Goal: Transaction & Acquisition: Purchase product/service

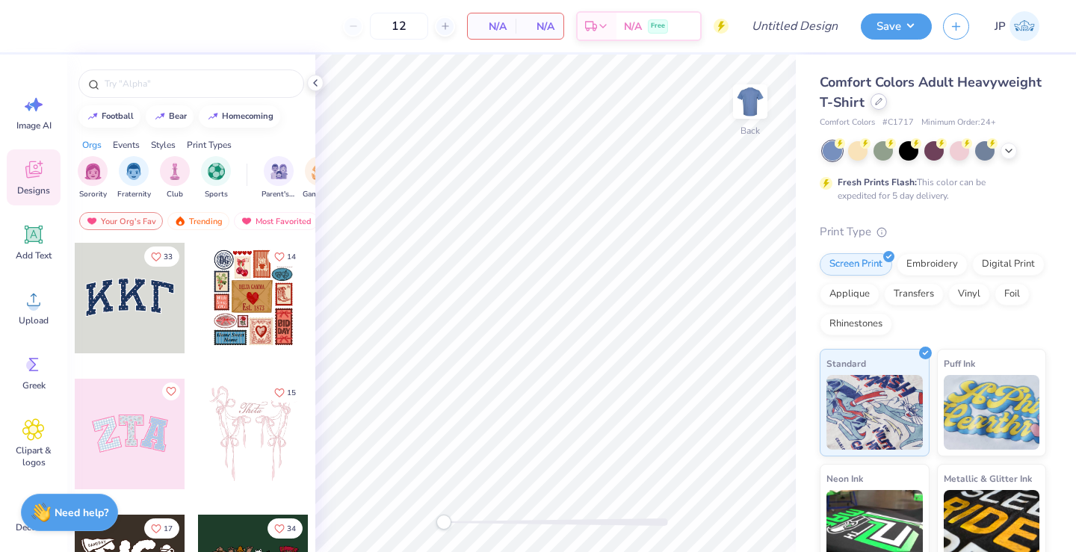
click at [878, 103] on icon at bounding box center [878, 101] width 7 height 7
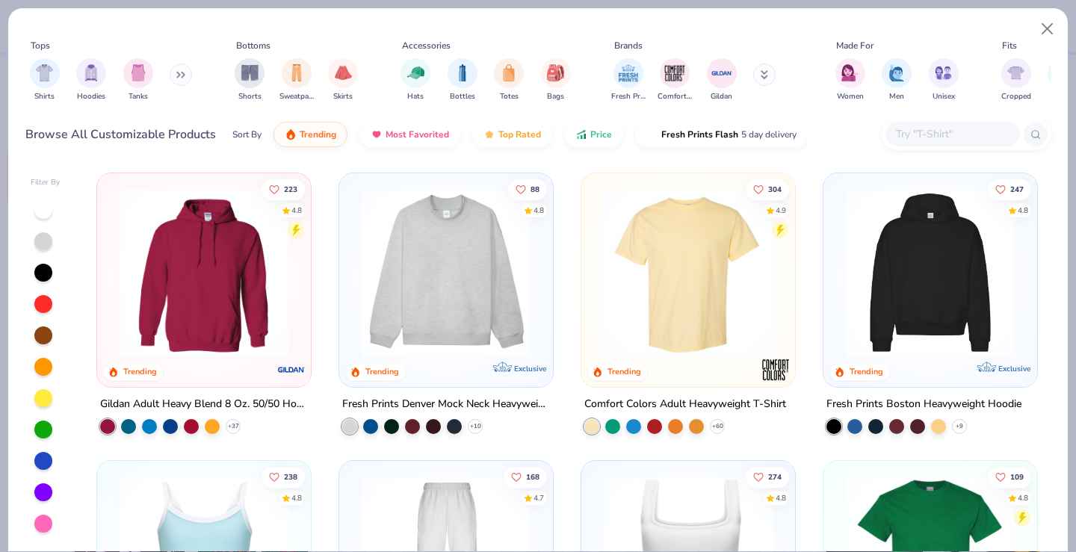
click at [925, 135] on input "text" at bounding box center [951, 133] width 115 height 17
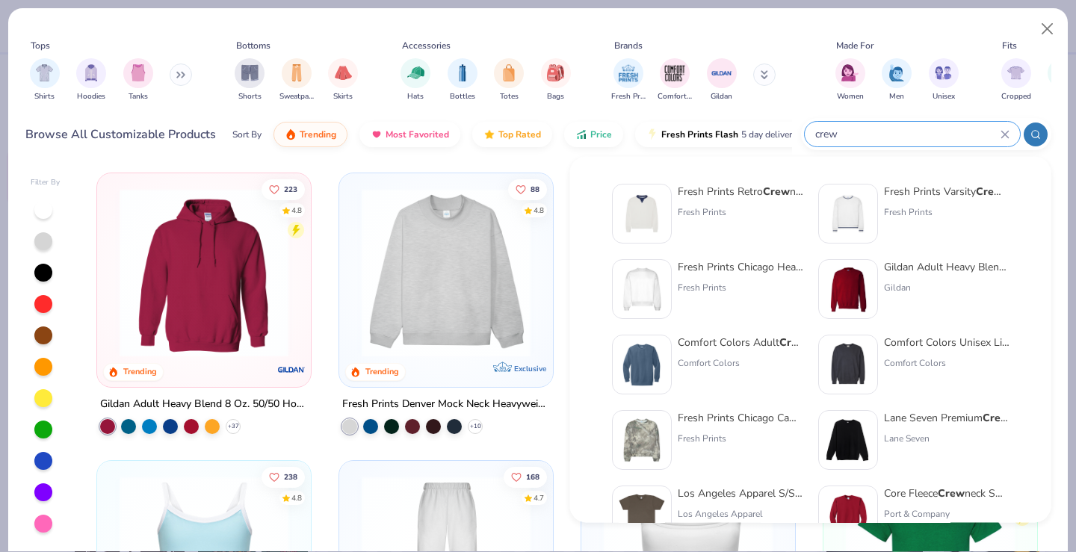
type input "crew"
click at [852, 309] on img at bounding box center [848, 289] width 46 height 46
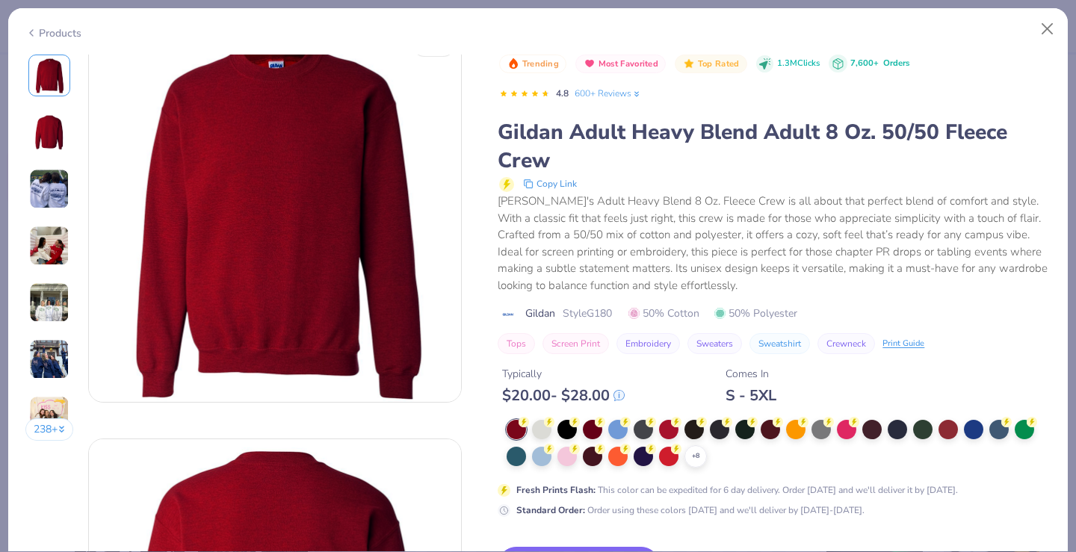
scroll to position [36, 0]
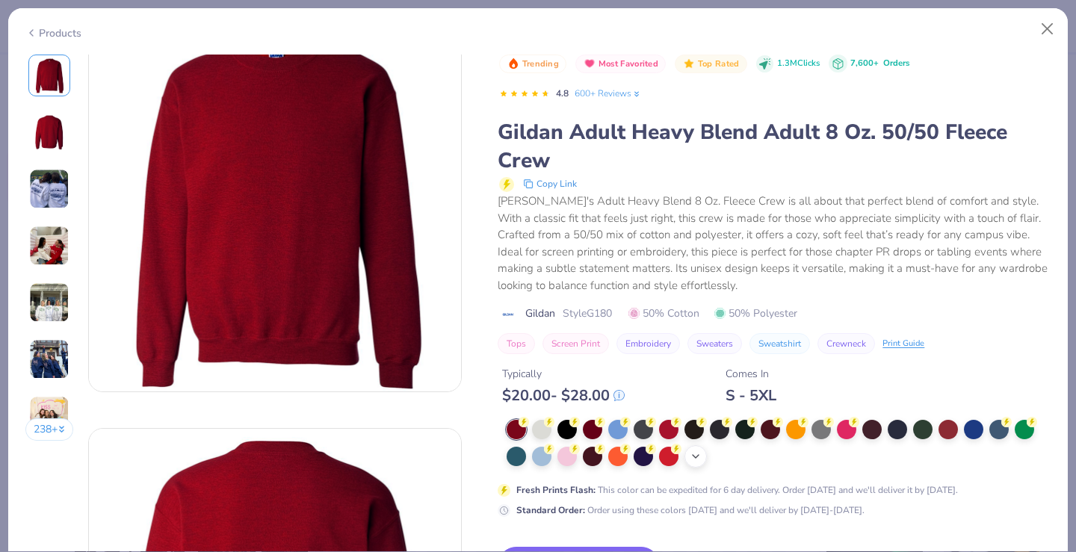
click at [689, 457] on icon at bounding box center [695, 456] width 12 height 12
click at [825, 450] on div at bounding box center [820, 454] width 19 height 19
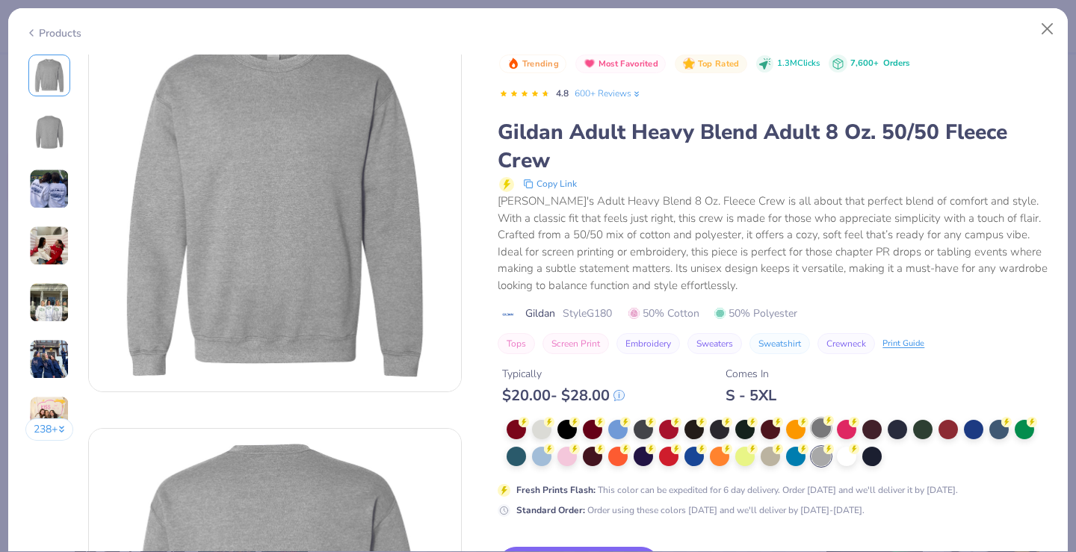
click at [820, 424] on div at bounding box center [820, 427] width 19 height 19
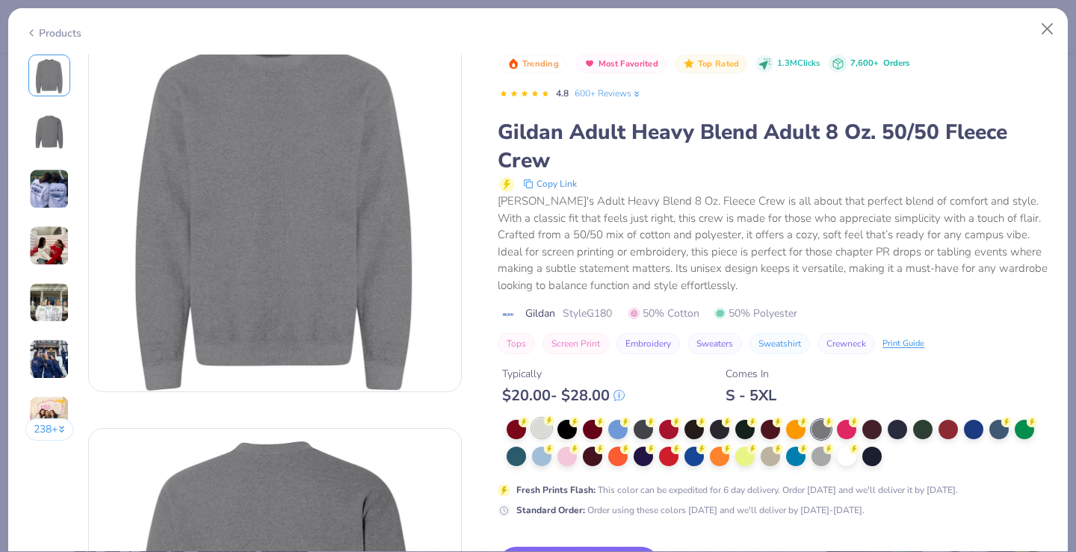
click at [550, 423] on circle at bounding box center [549, 420] width 10 height 10
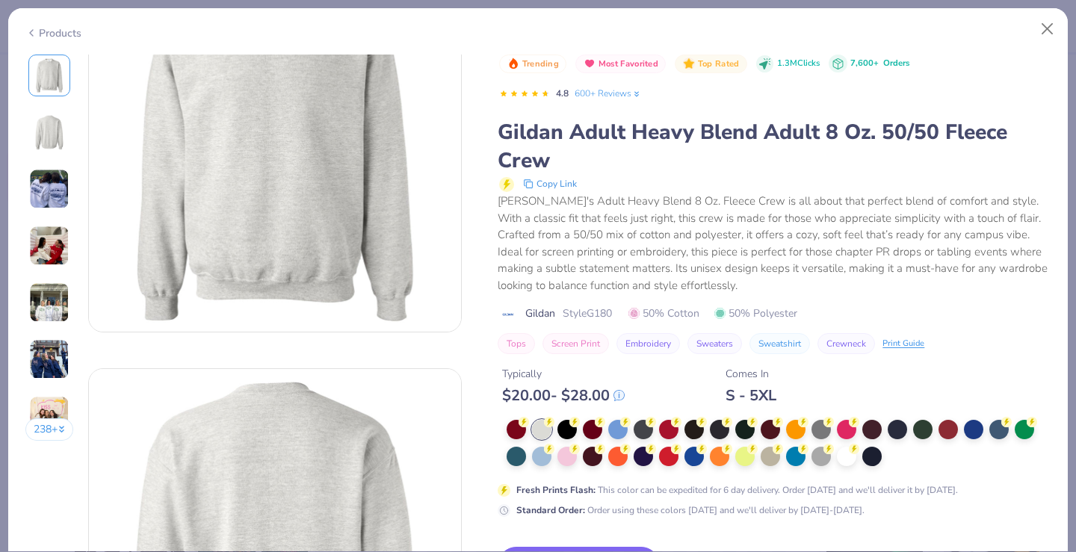
scroll to position [153, 0]
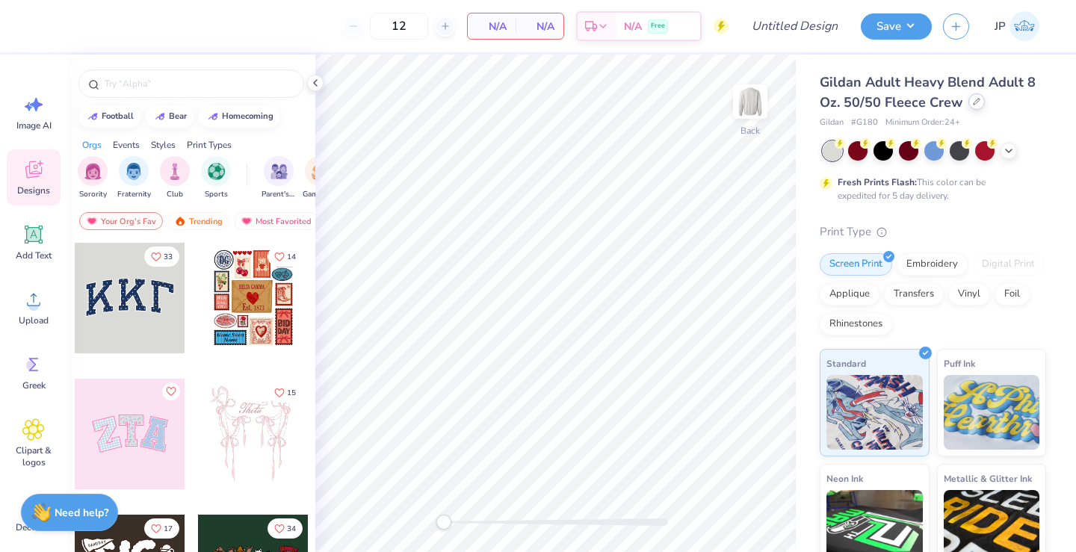
click at [975, 101] on icon at bounding box center [976, 101] width 7 height 7
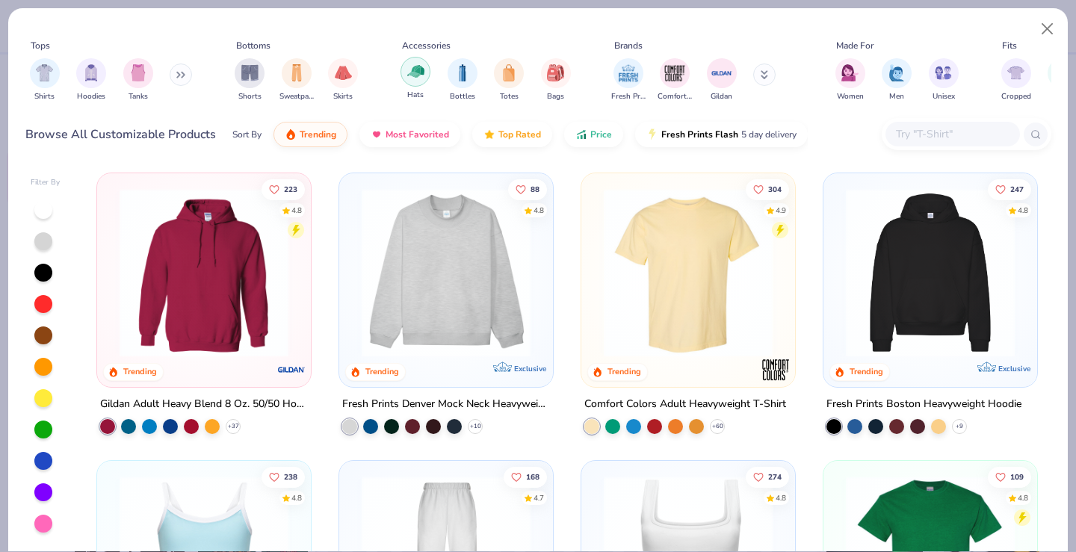
click at [414, 77] on img "filter for Hats" at bounding box center [415, 71] width 17 height 17
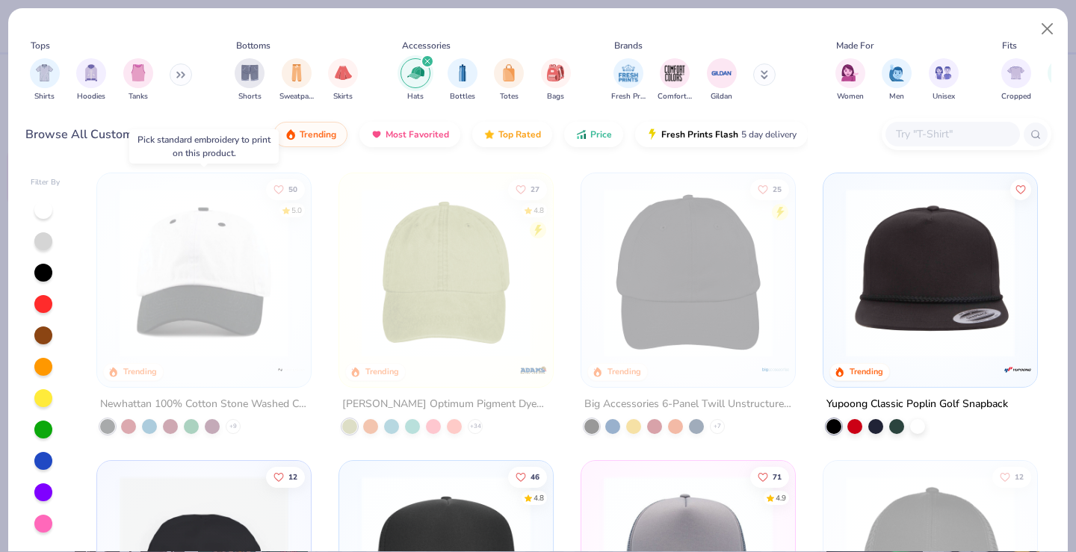
click at [220, 335] on img at bounding box center [204, 272] width 184 height 169
click at [264, 320] on div "50 5.0 Trending Newhattan 100% Cotton Stone Washed Cap + 9 27 4.8 Trending Adam…" at bounding box center [567, 358] width 968 height 386
click at [264, 320] on img at bounding box center [204, 272] width 184 height 169
click at [236, 302] on img at bounding box center [204, 272] width 184 height 169
click at [197, 380] on div "50 5.0 Trending" at bounding box center [204, 280] width 214 height 214
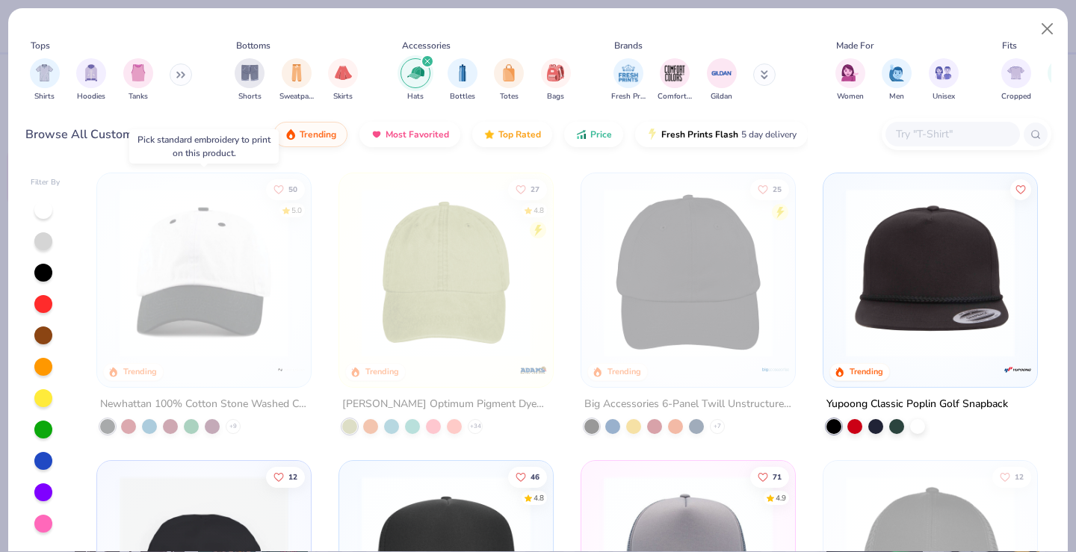
click at [195, 419] on div at bounding box center [191, 426] width 15 height 15
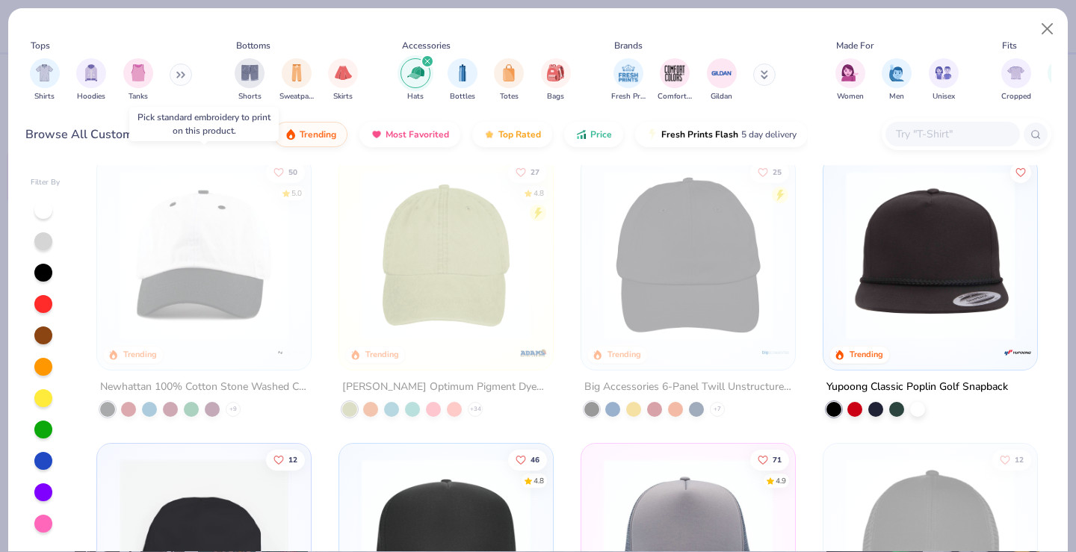
scroll to position [23, 0]
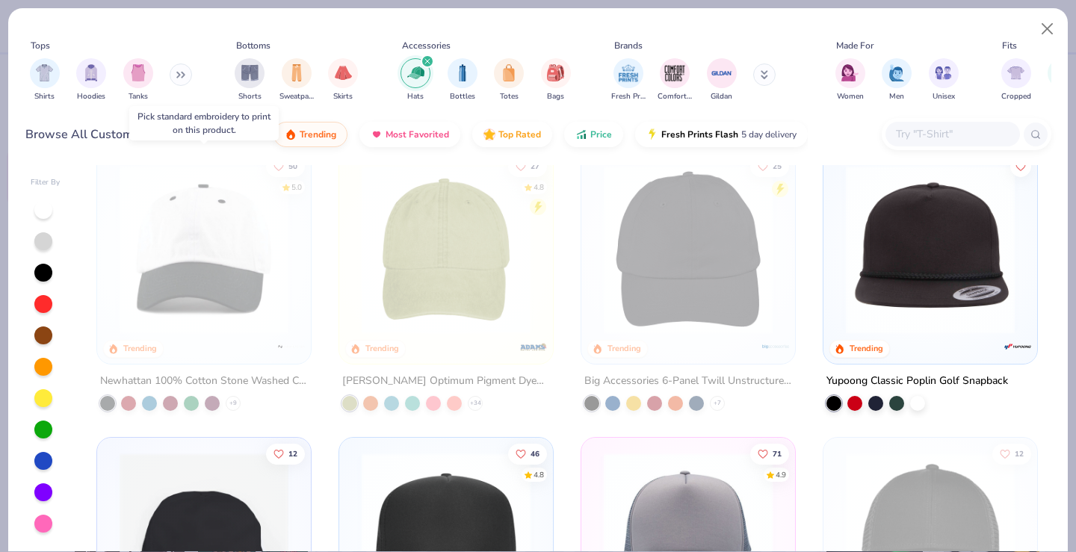
click at [164, 355] on div "50 5.0 Trending" at bounding box center [204, 257] width 214 height 214
click at [1042, 28] on button "Close" at bounding box center [1047, 29] width 28 height 28
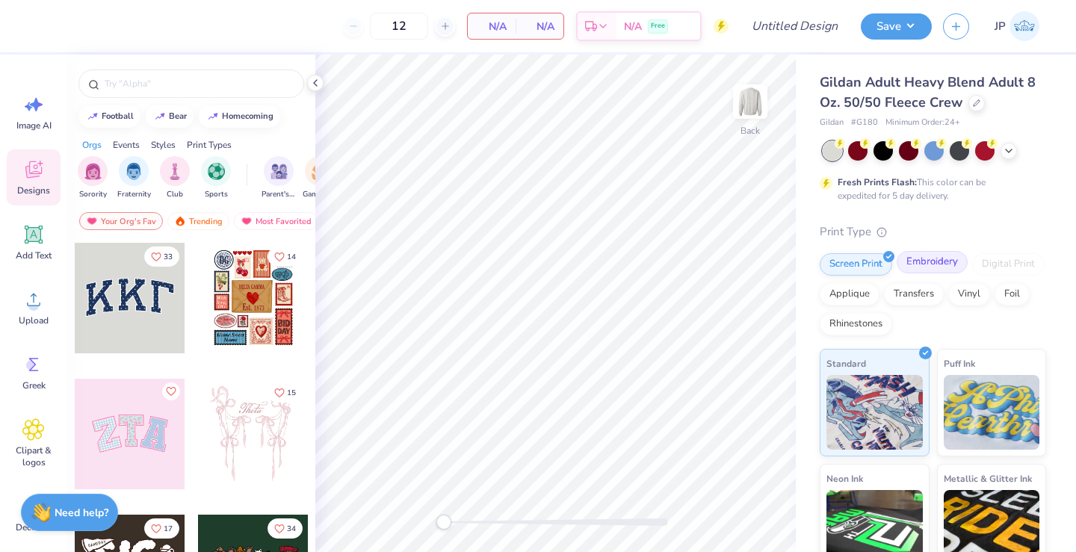
click at [926, 264] on div "Embroidery" at bounding box center [931, 262] width 71 height 22
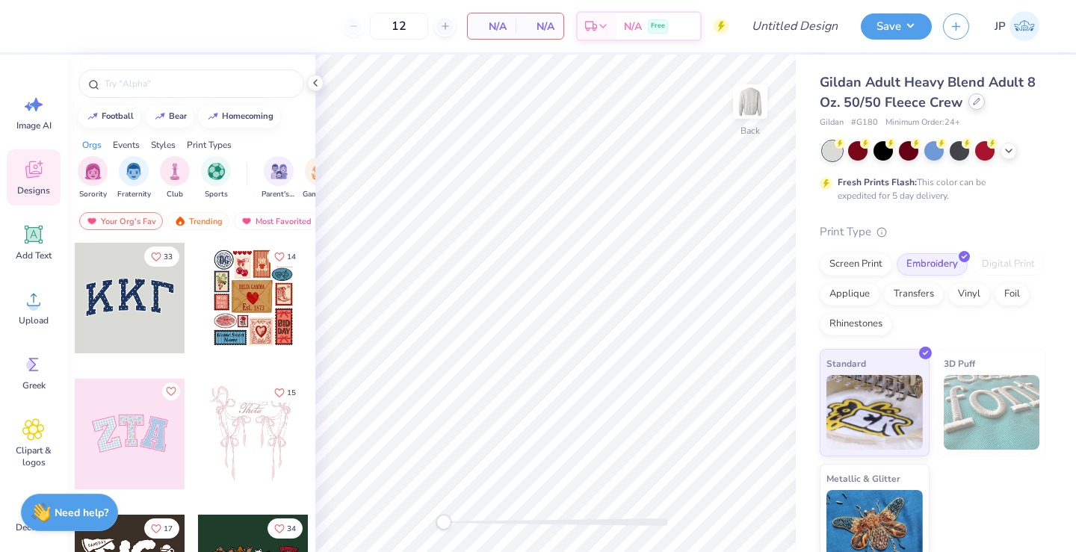
click at [973, 101] on icon at bounding box center [976, 101] width 7 height 7
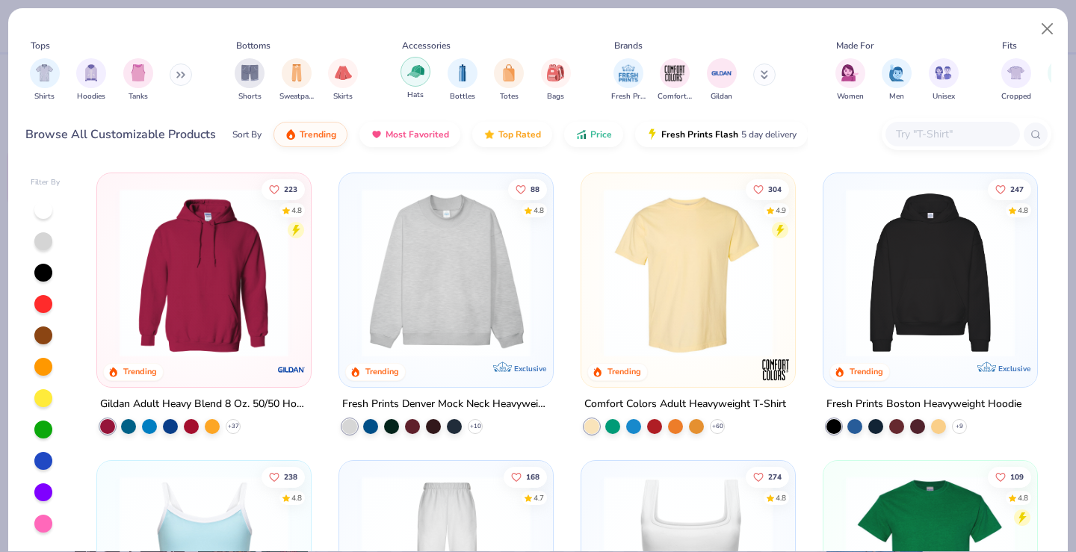
click at [415, 77] on img "filter for Hats" at bounding box center [415, 71] width 17 height 17
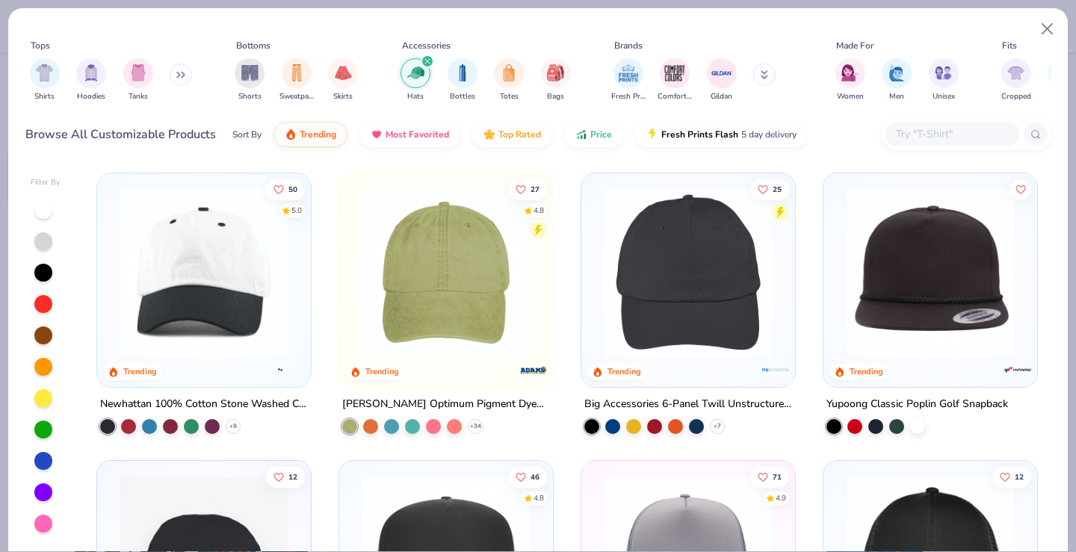
click at [261, 263] on img at bounding box center [204, 272] width 184 height 169
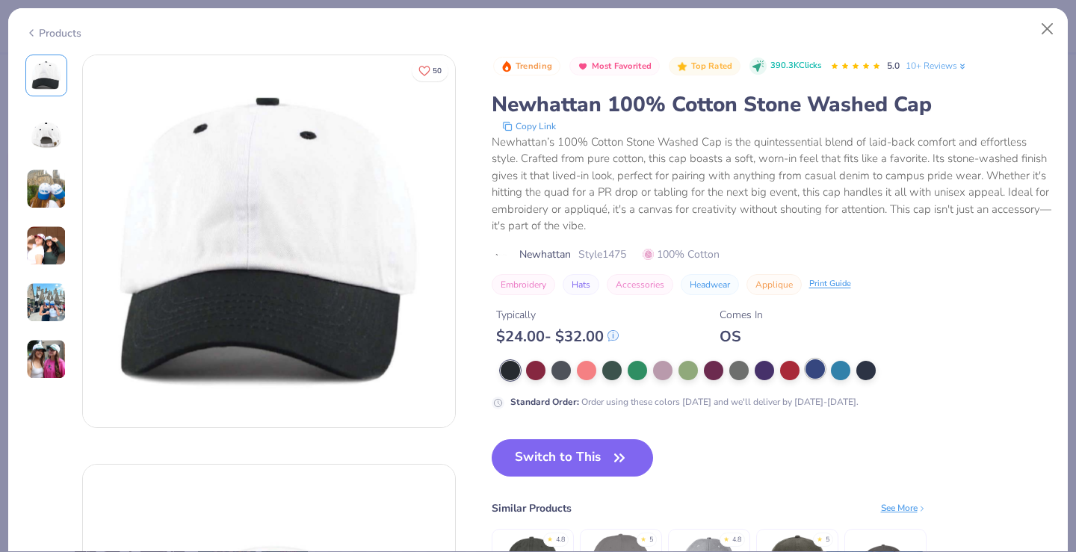
click at [813, 376] on div at bounding box center [814, 368] width 19 height 19
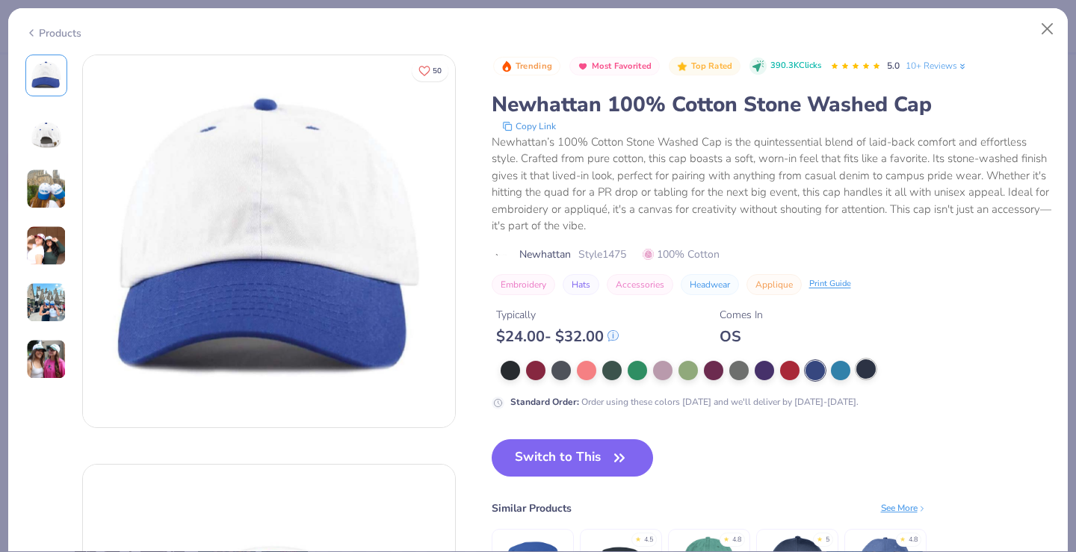
click at [869, 366] on div at bounding box center [865, 368] width 19 height 19
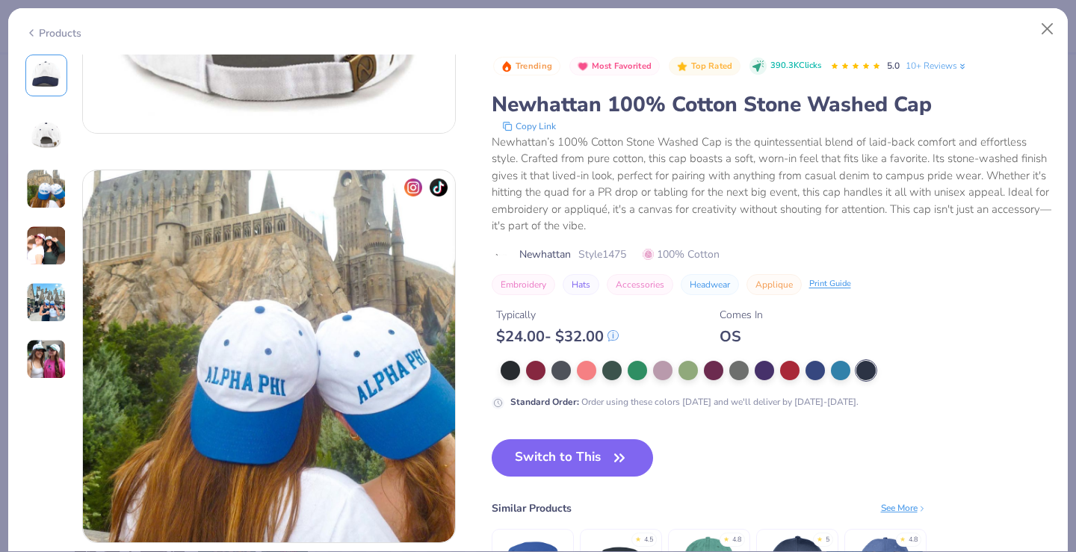
scroll to position [698, 0]
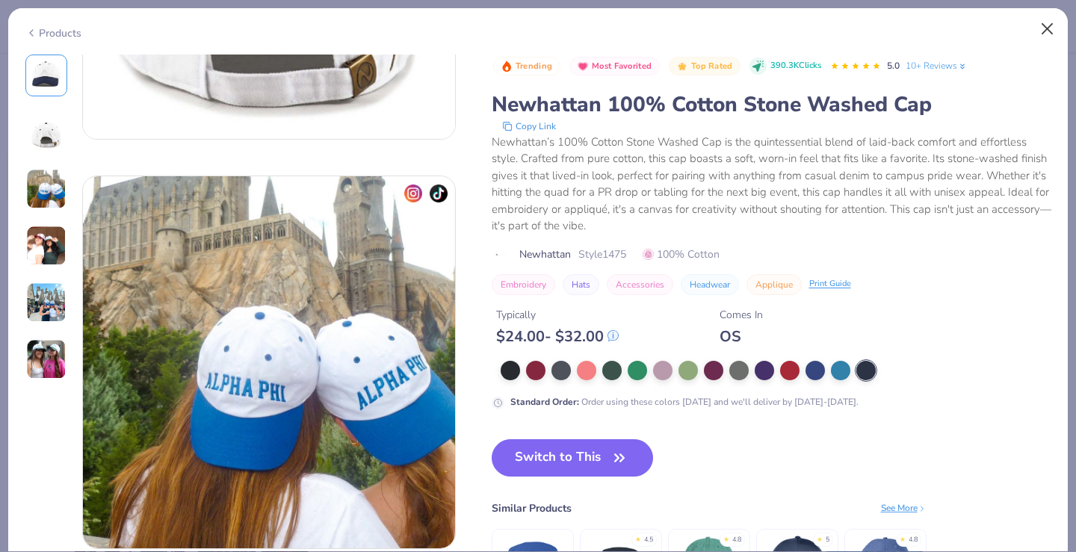
click at [1044, 23] on button "Close" at bounding box center [1047, 29] width 28 height 28
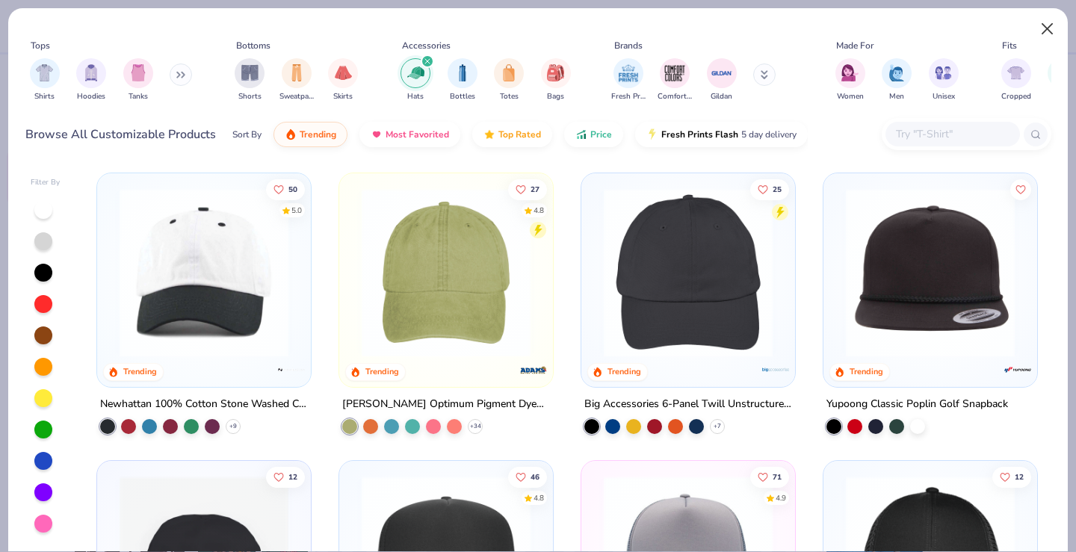
click at [1050, 30] on button "Close" at bounding box center [1047, 29] width 28 height 28
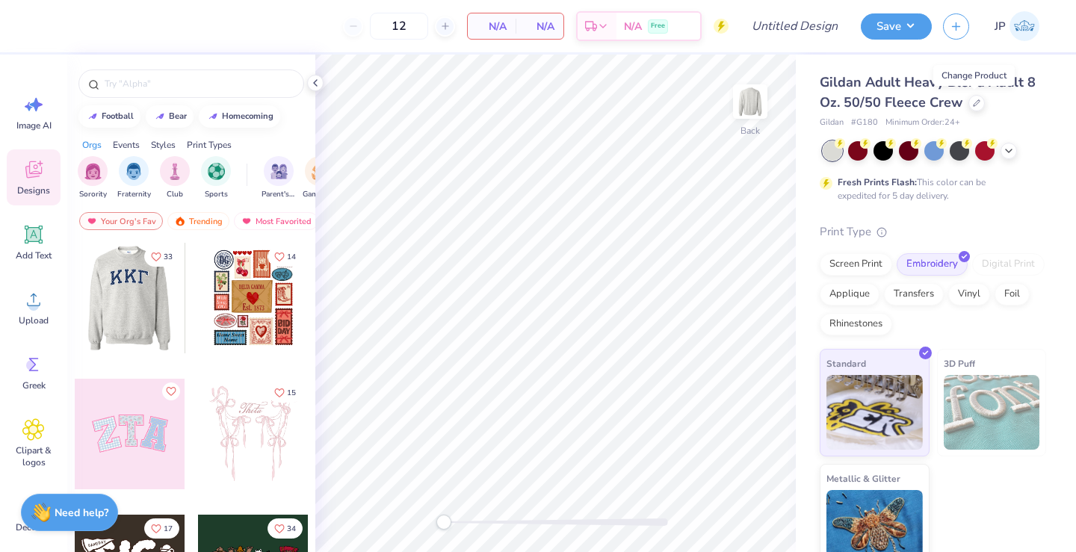
click at [152, 331] on div at bounding box center [129, 298] width 111 height 111
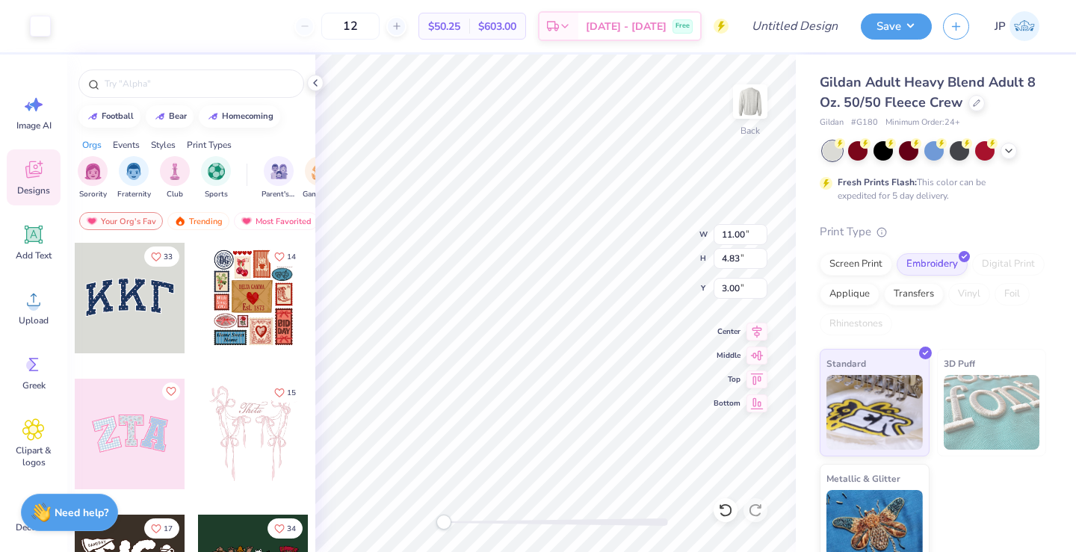
type input "10.81"
type input "4.61"
type input "3.09"
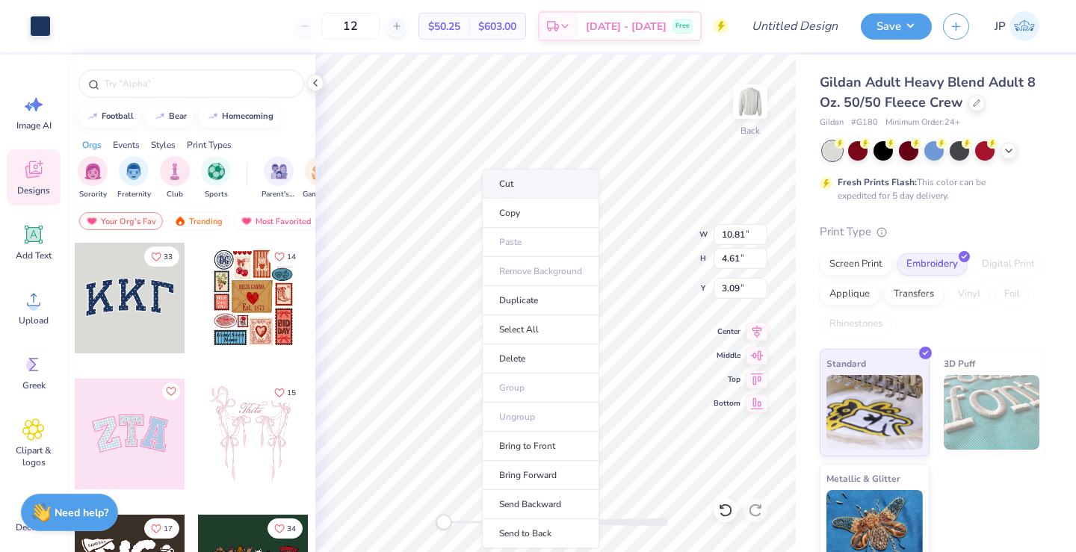
click at [508, 187] on li "Cut" at bounding box center [540, 184] width 117 height 30
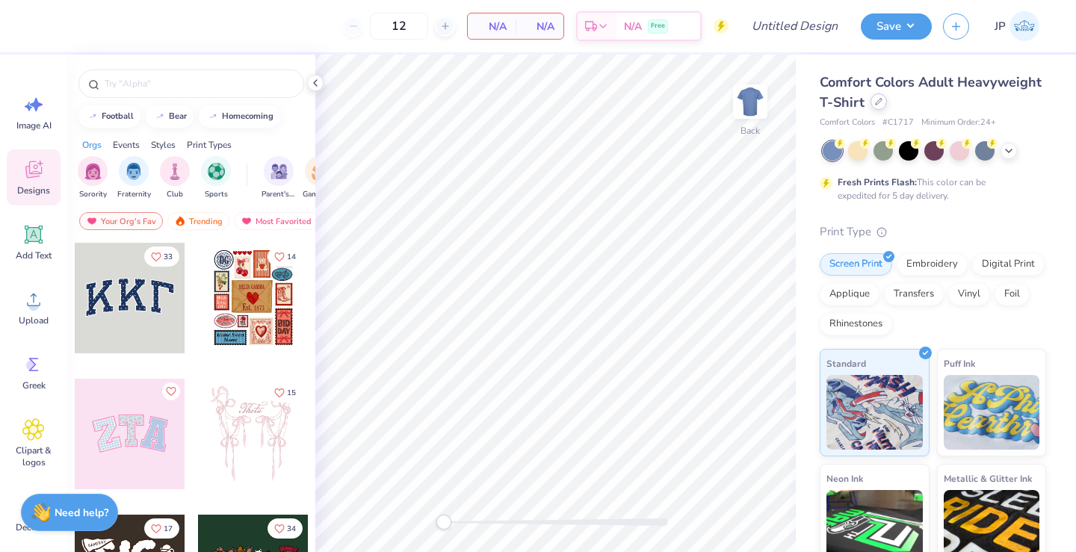
click at [882, 105] on div at bounding box center [878, 101] width 16 height 16
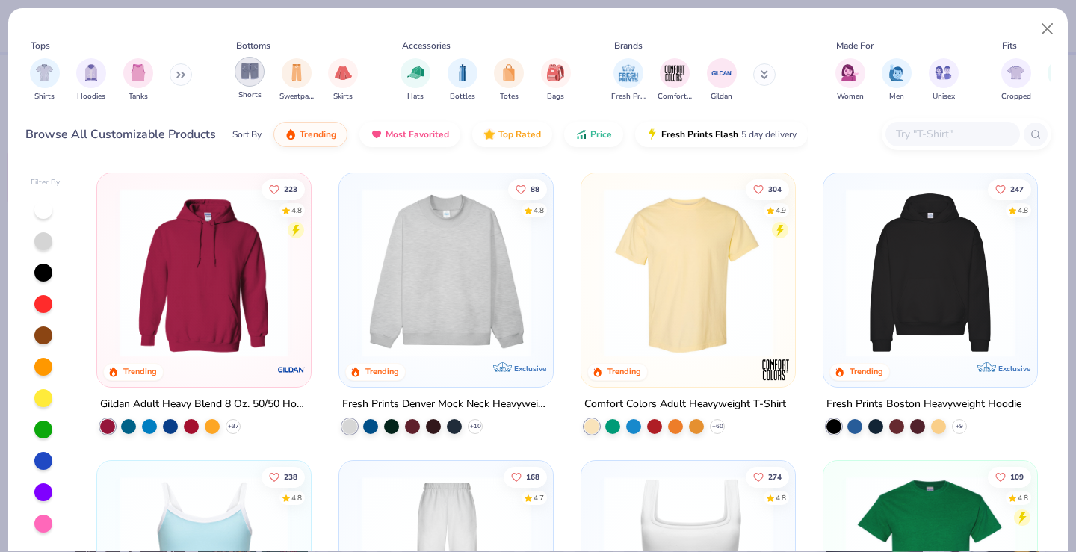
click at [256, 69] on img "filter for Shorts" at bounding box center [249, 71] width 17 height 17
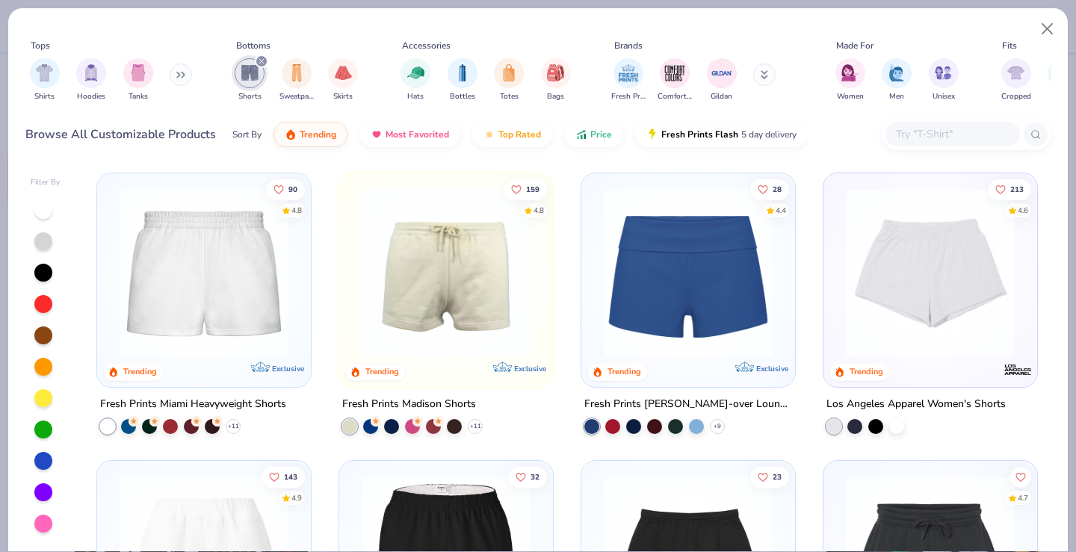
click at [664, 357] on div at bounding box center [688, 276] width 199 height 191
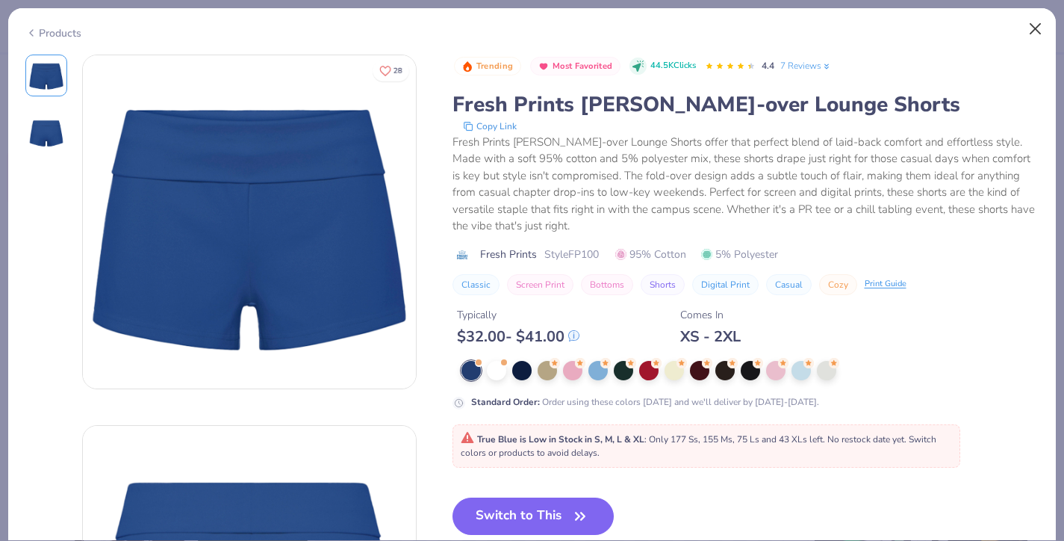
click at [1042, 22] on button "Close" at bounding box center [1036, 29] width 28 height 28
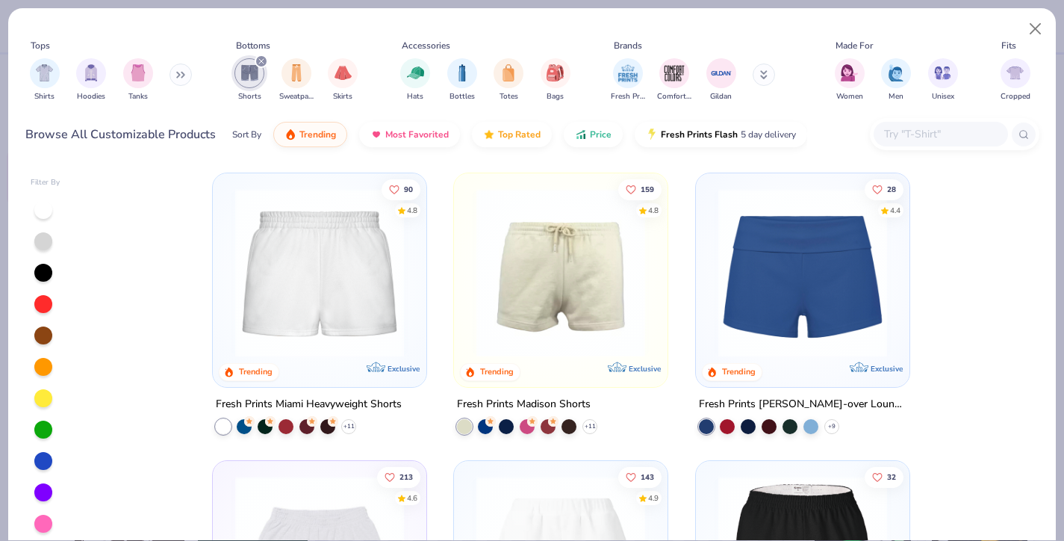
click at [264, 59] on icon "filter for Shorts" at bounding box center [261, 61] width 6 height 6
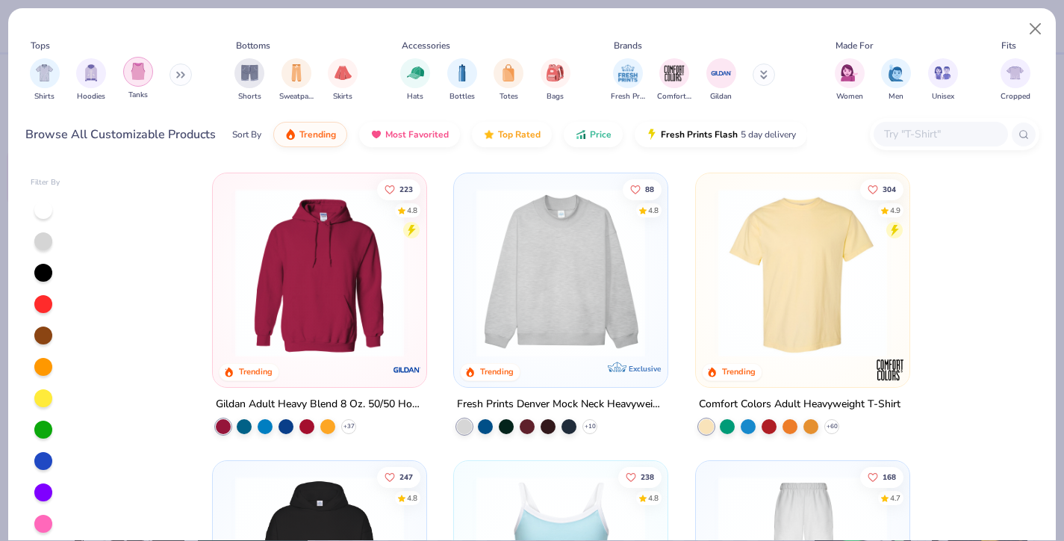
click at [144, 78] on img "filter for Tanks" at bounding box center [138, 71] width 16 height 17
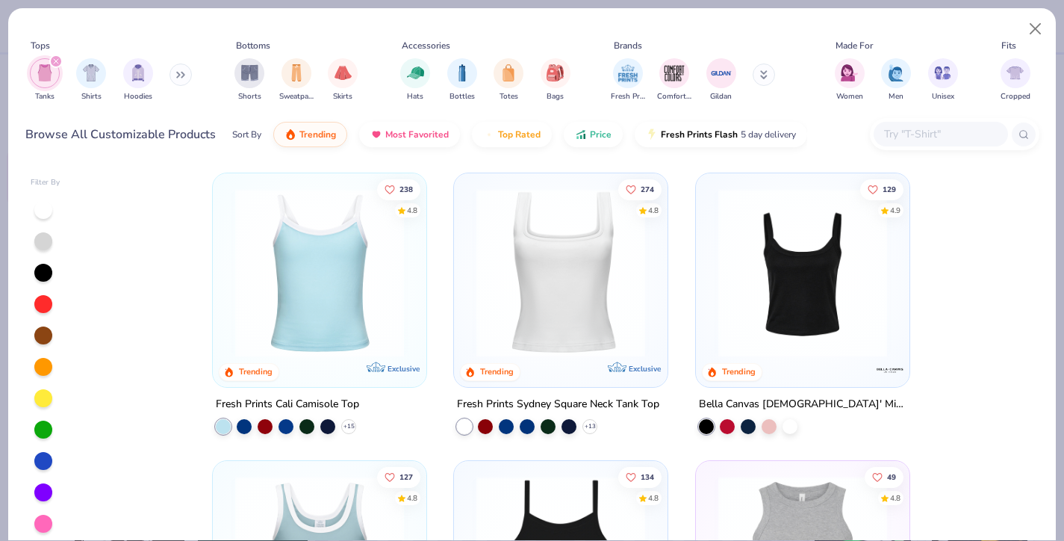
click at [920, 128] on input "text" at bounding box center [940, 133] width 115 height 17
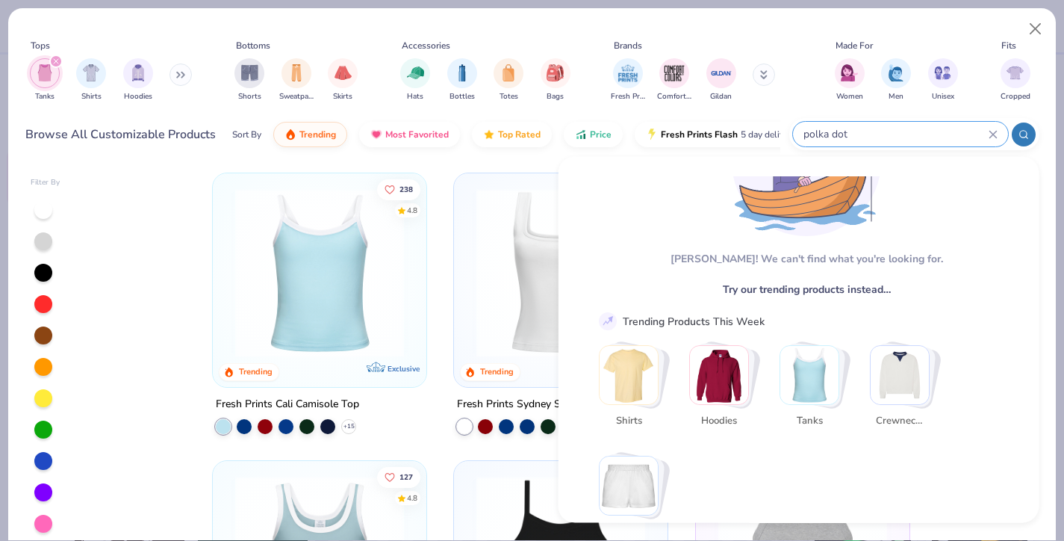
scroll to position [104, 0]
type input "polka dot"
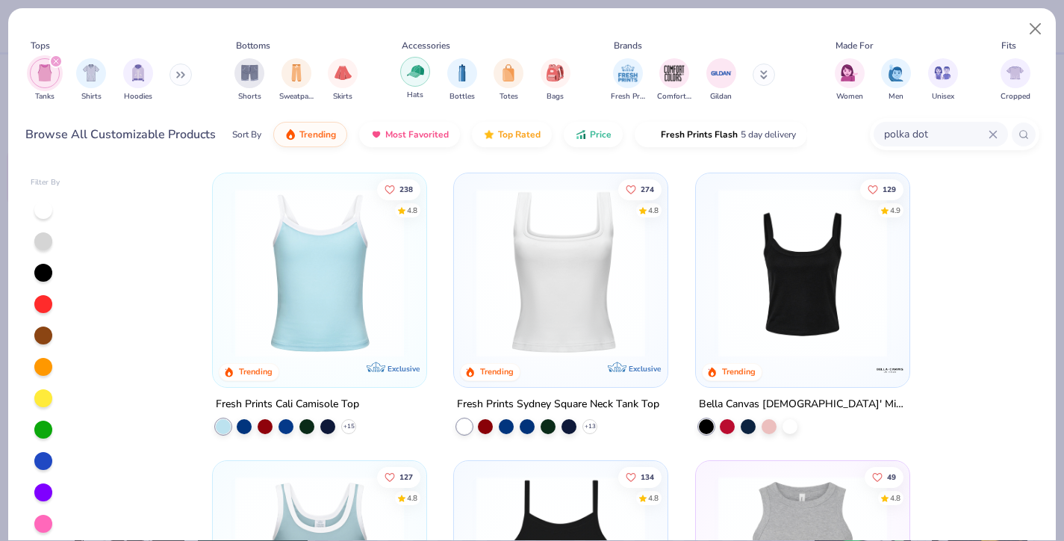
click at [420, 74] on img "filter for Hats" at bounding box center [415, 71] width 17 height 17
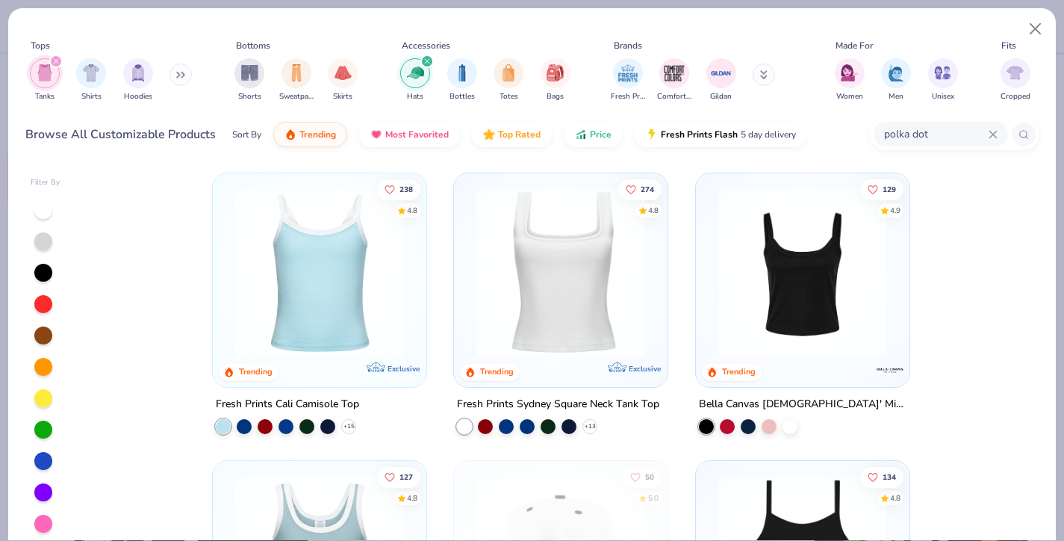
click at [990, 136] on icon at bounding box center [993, 134] width 9 height 9
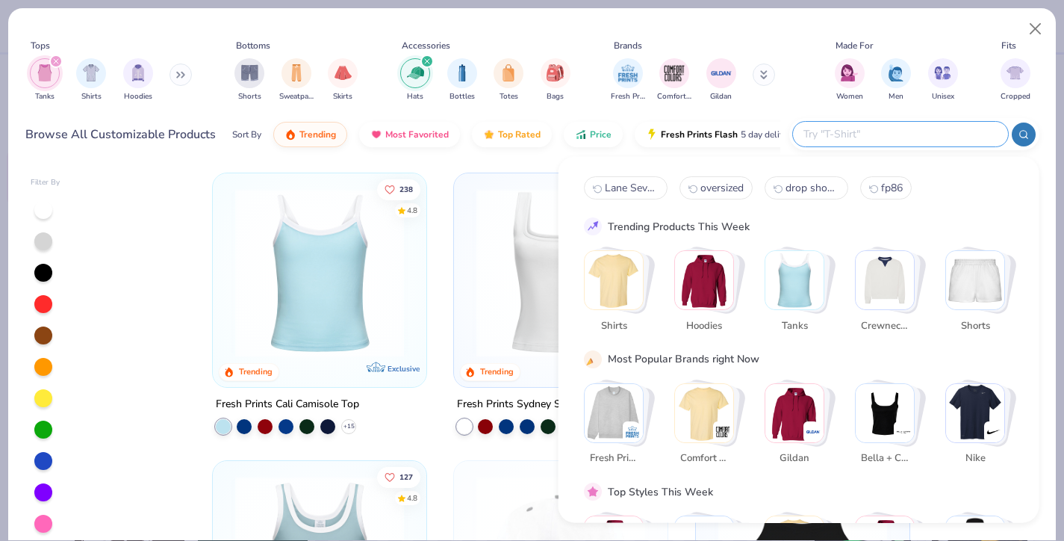
click at [527, 165] on div "238 4.8 Trending Exclusive Fresh Prints Cali Camisole Top + 15 274 4.8 Trending…" at bounding box center [561, 356] width 957 height 383
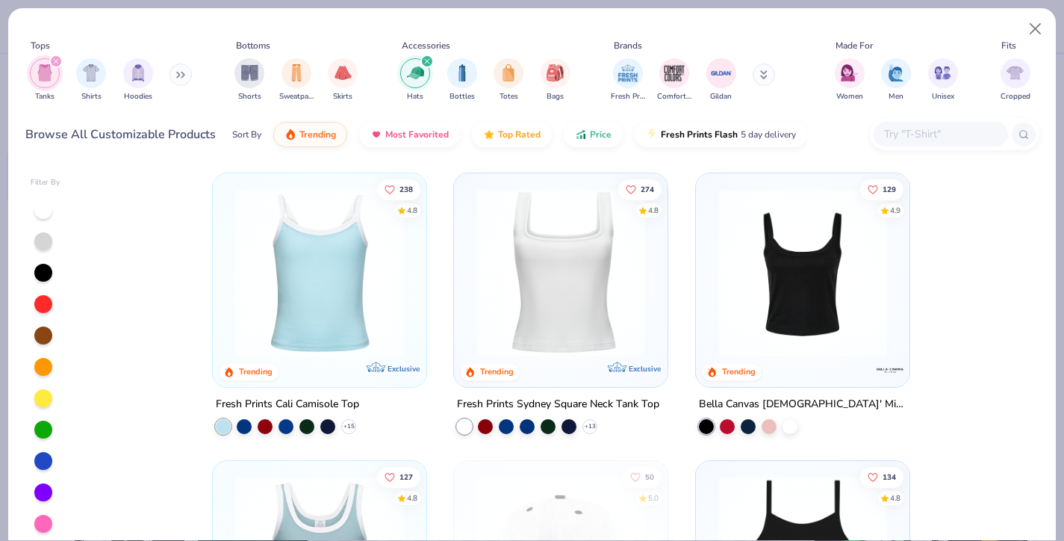
click at [57, 60] on icon "filter for Tanks" at bounding box center [56, 61] width 6 height 6
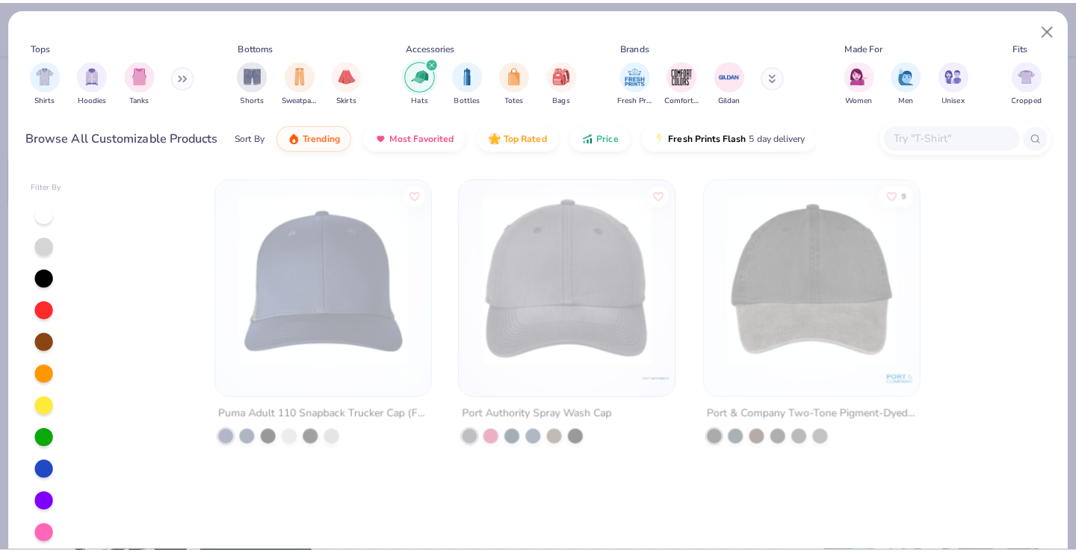
scroll to position [4826, 0]
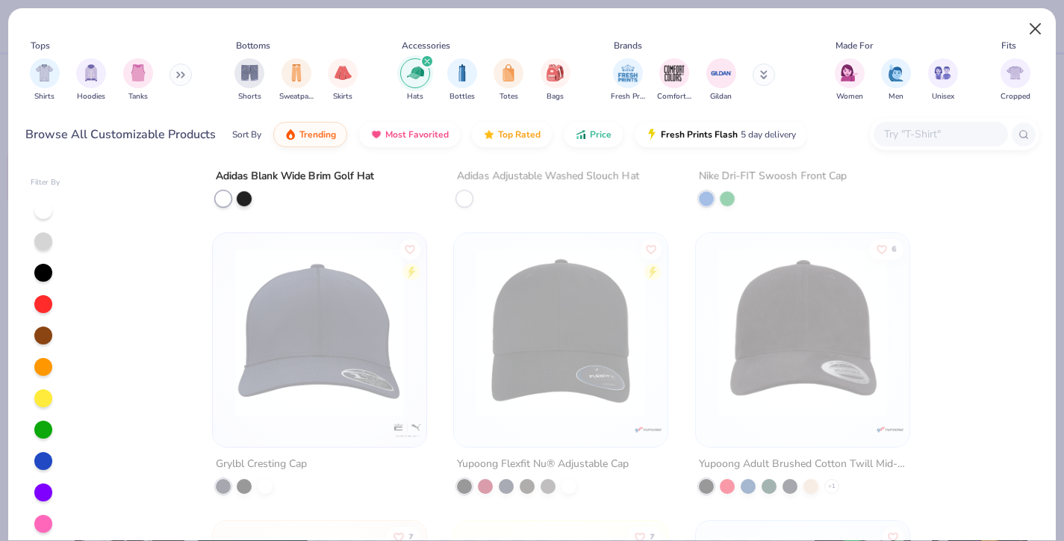
click at [1034, 27] on button "Close" at bounding box center [1036, 29] width 28 height 28
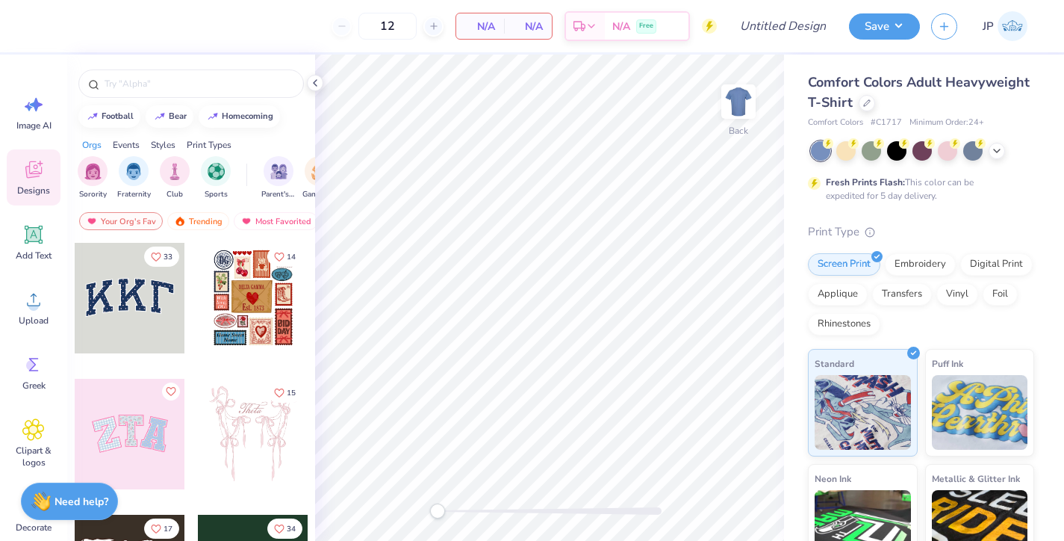
click at [498, 1] on div "12 N/A Per Item N/A Total Est. Delivery N/A Free" at bounding box center [379, 26] width 676 height 52
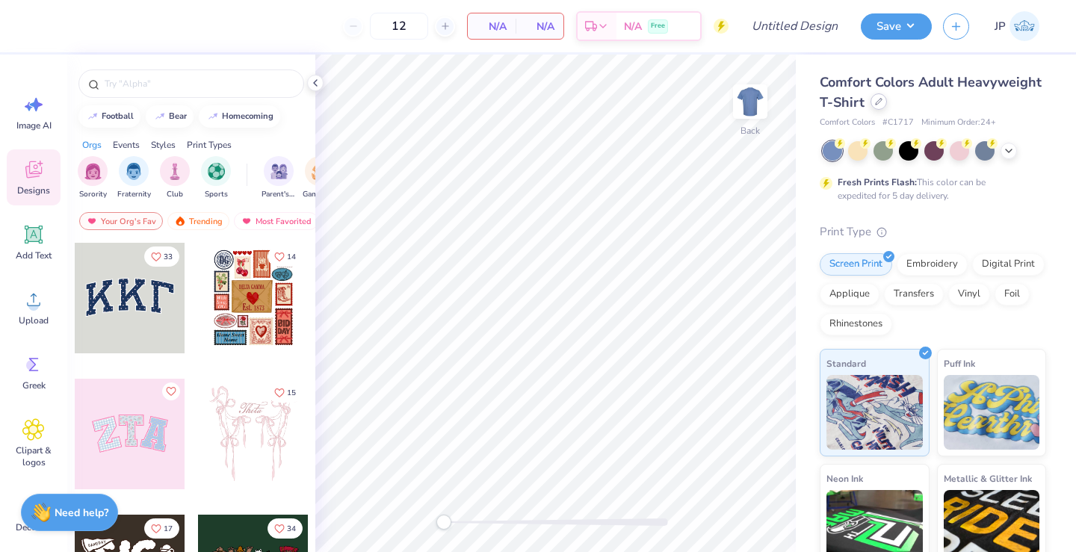
click at [878, 105] on icon at bounding box center [878, 101] width 7 height 7
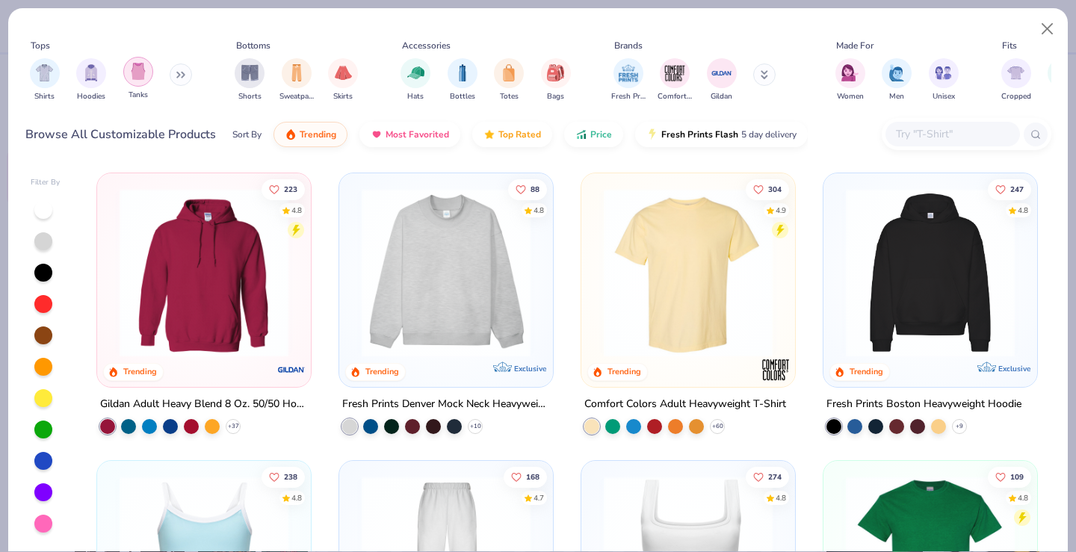
click at [130, 75] on img "filter for Tanks" at bounding box center [138, 71] width 16 height 17
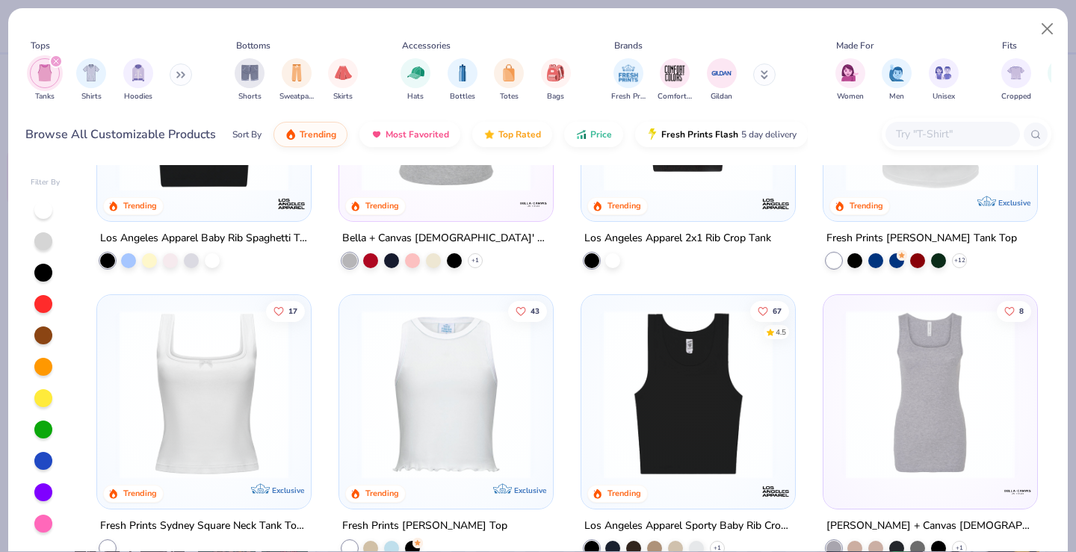
scroll to position [293, 0]
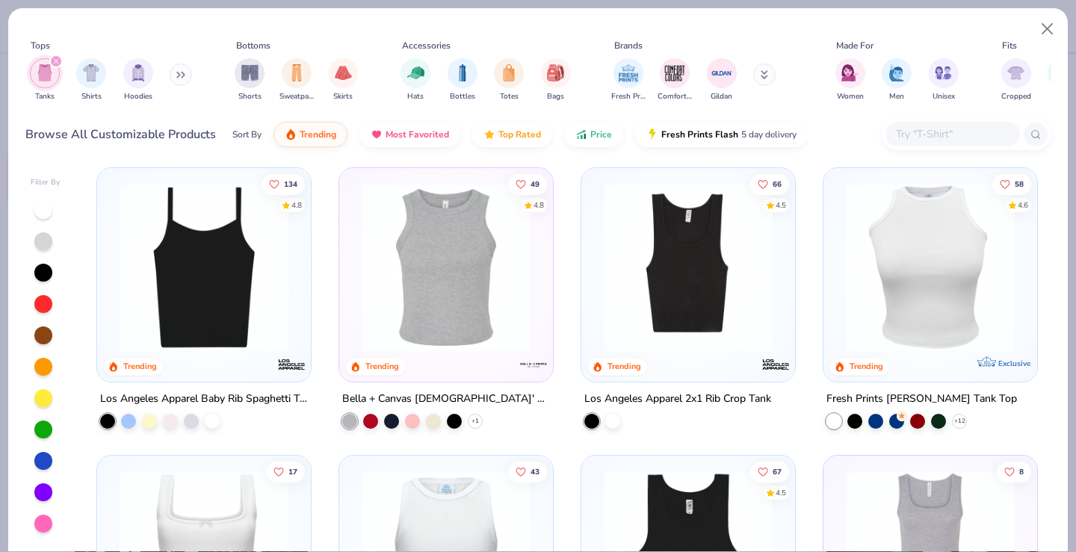
click at [202, 310] on img at bounding box center [204, 267] width 184 height 169
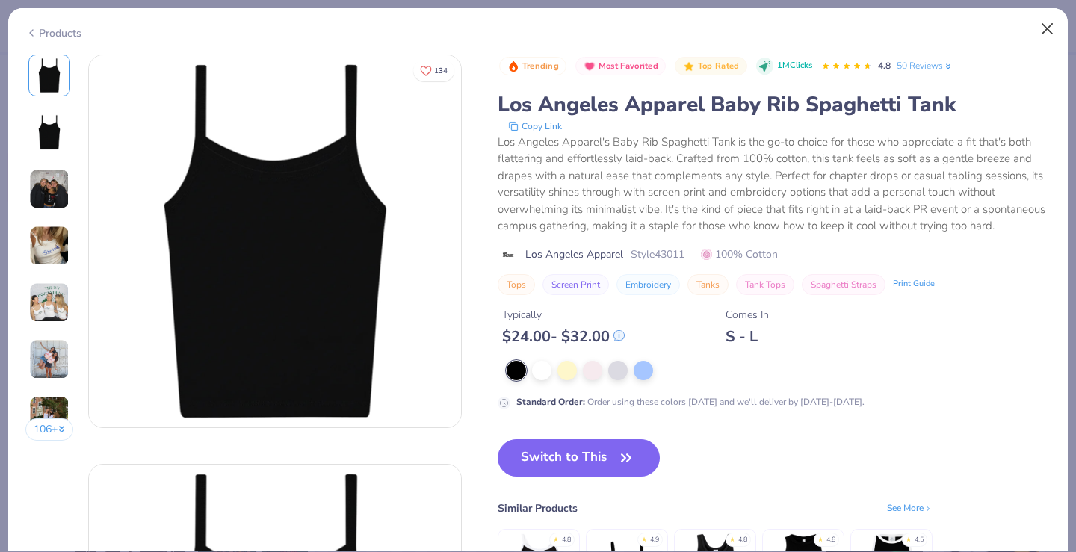
click at [1048, 28] on button "Close" at bounding box center [1047, 29] width 28 height 28
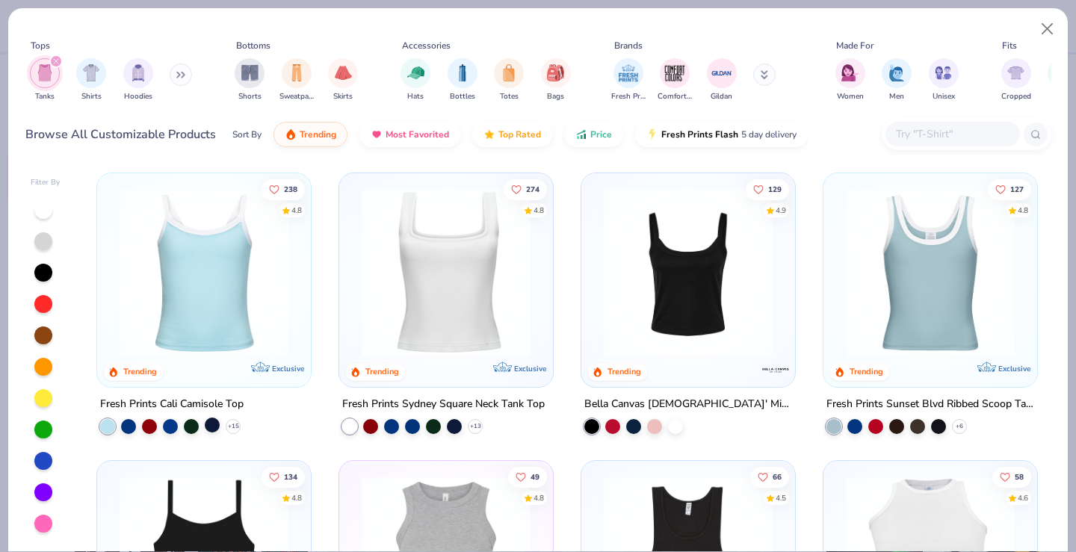
click at [212, 418] on div at bounding box center [212, 425] width 15 height 15
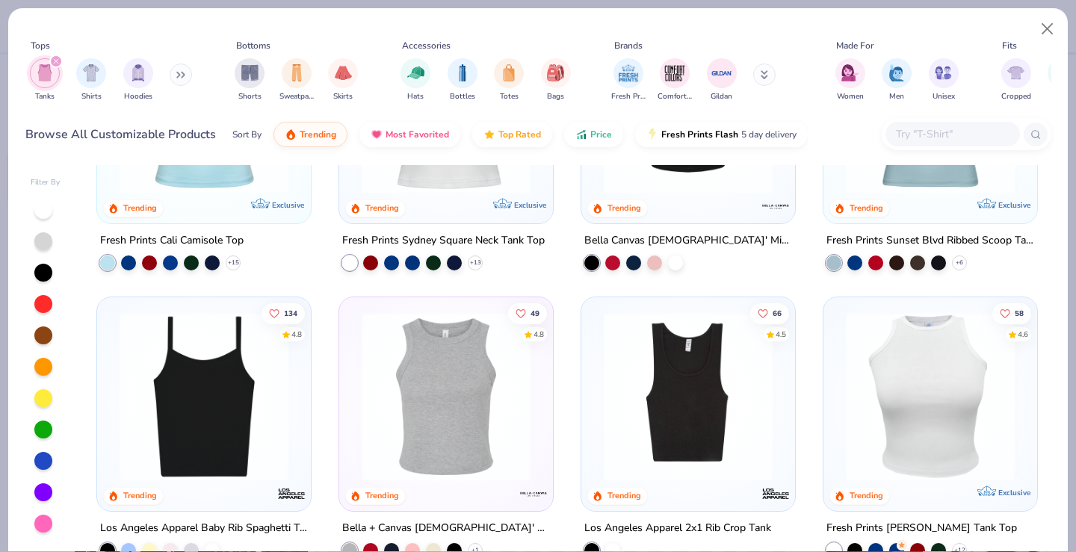
scroll to position [47, 0]
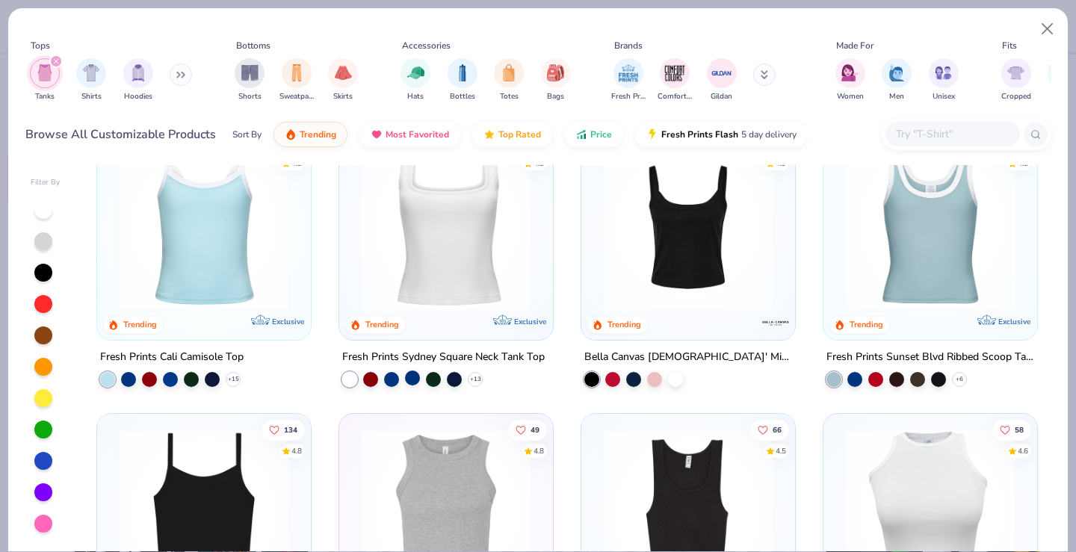
click at [407, 376] on div at bounding box center [412, 378] width 15 height 15
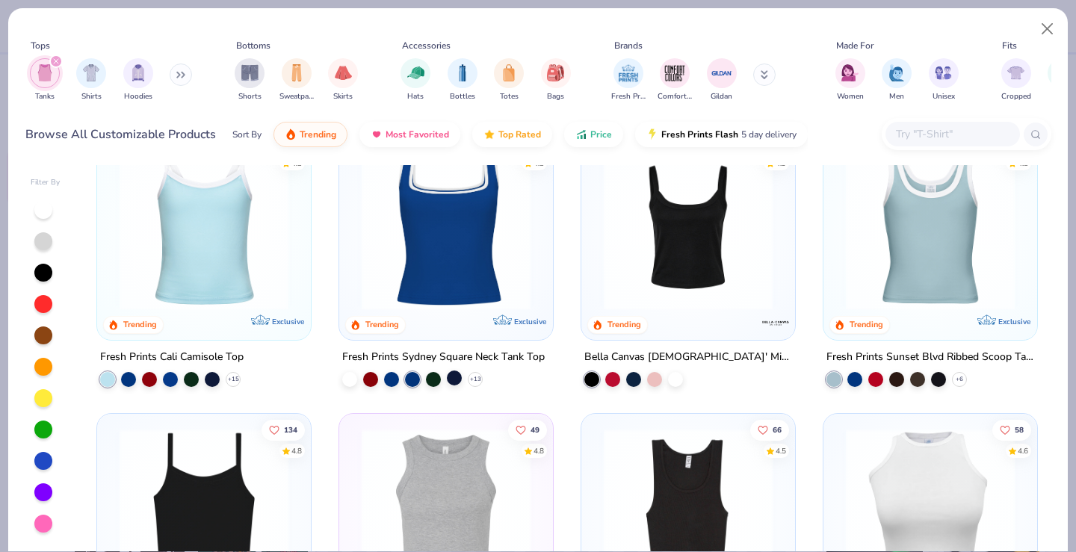
click at [452, 379] on div at bounding box center [454, 378] width 15 height 15
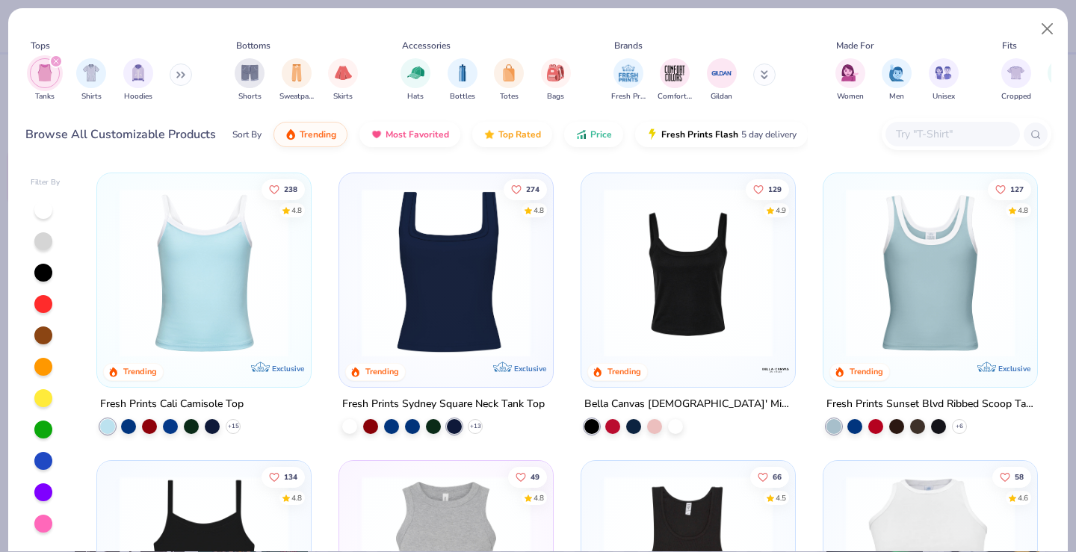
scroll to position [0, 0]
click at [630, 422] on div at bounding box center [633, 425] width 15 height 15
click at [213, 424] on div at bounding box center [212, 425] width 15 height 15
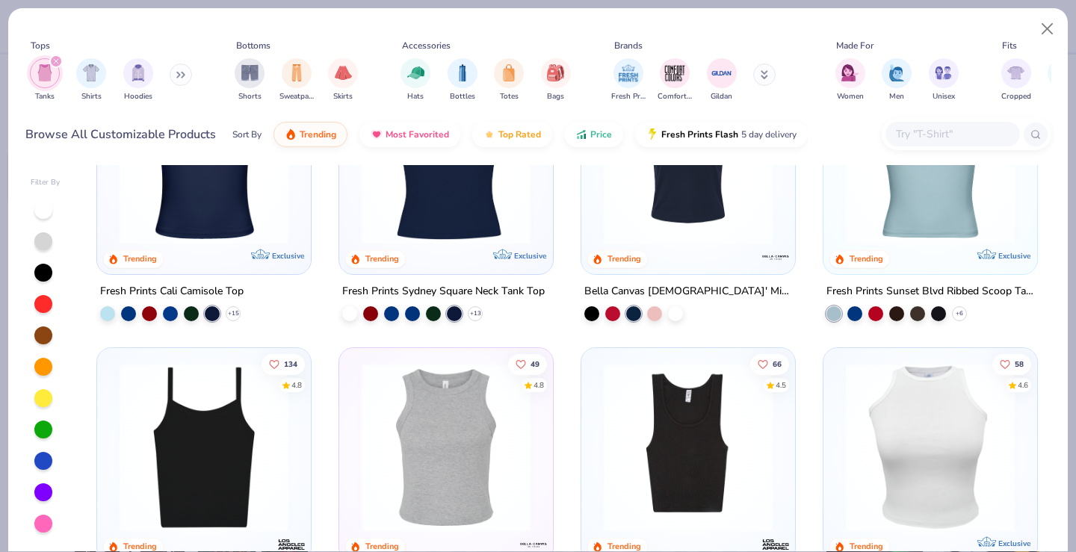
scroll to position [122, 0]
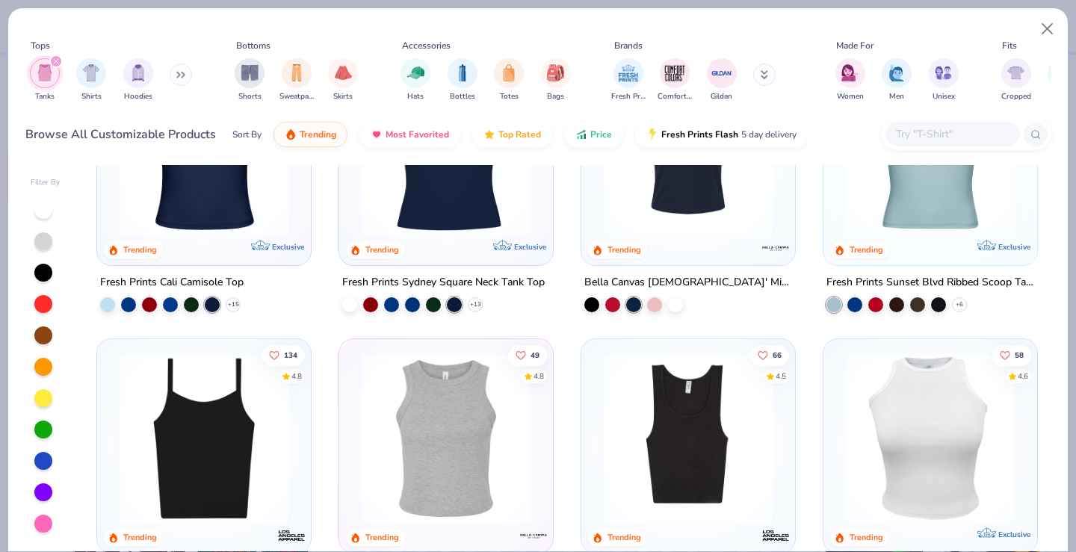
click at [213, 463] on img at bounding box center [204, 438] width 184 height 169
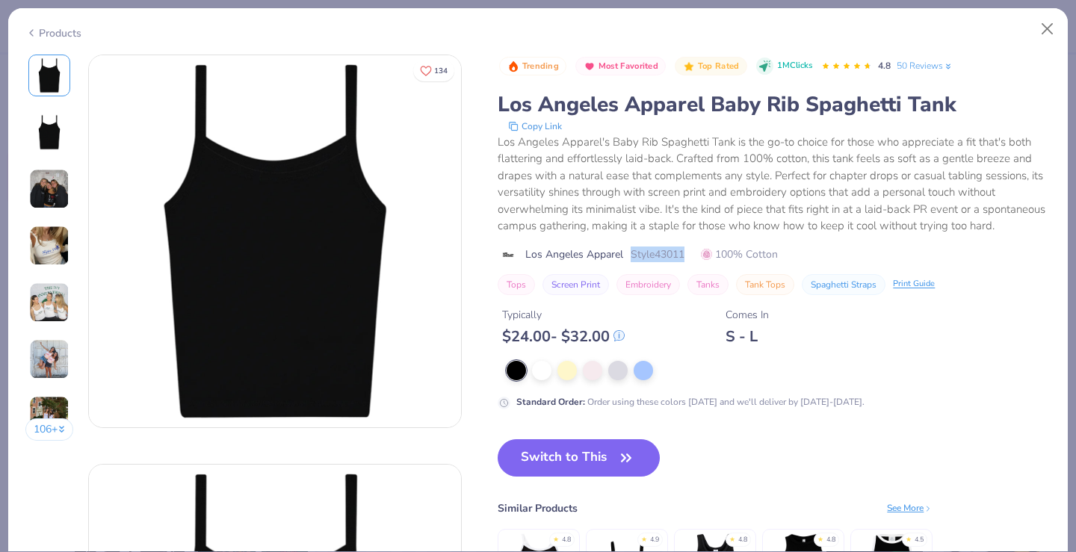
drag, startPoint x: 630, startPoint y: 253, endPoint x: 694, endPoint y: 254, distance: 64.2
click at [694, 254] on div "Los Angeles Apparel Style 43011 100% Cotton" at bounding box center [773, 255] width 553 height 16
copy span "Style 43011"
click at [1054, 28] on button "Close" at bounding box center [1047, 29] width 28 height 28
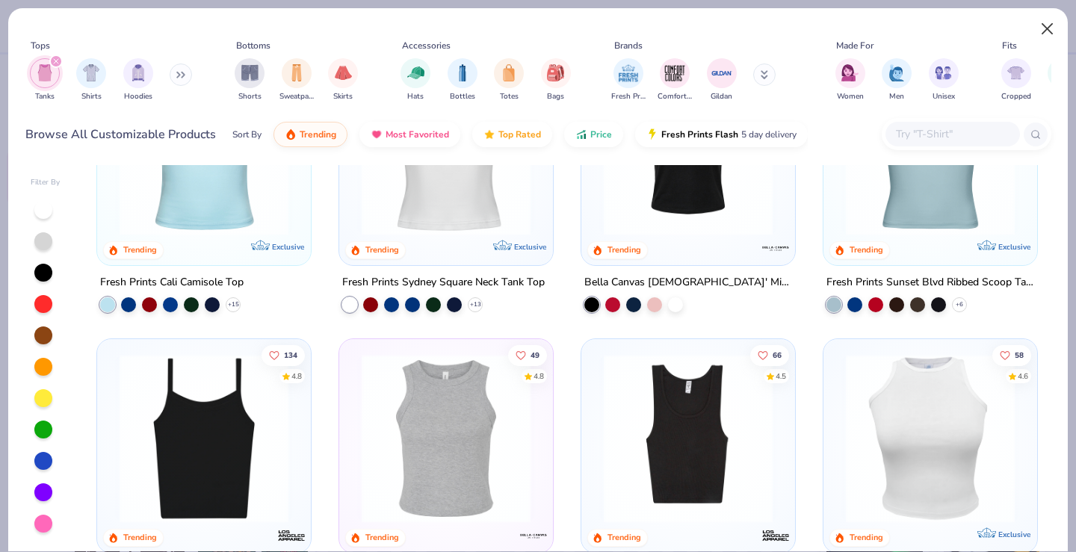
click at [1047, 25] on button "Close" at bounding box center [1047, 29] width 28 height 28
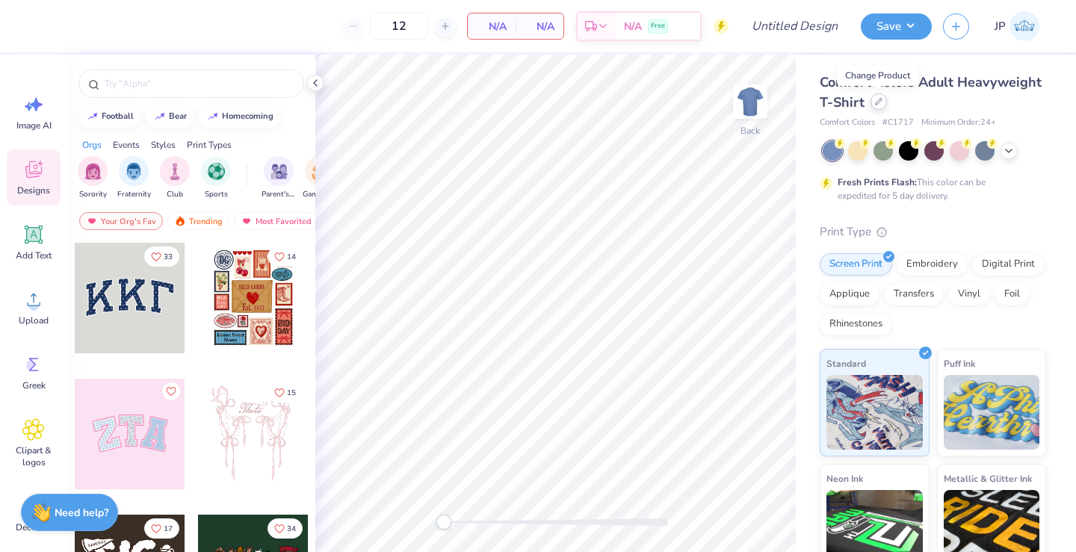
click at [872, 101] on div at bounding box center [878, 101] width 16 height 16
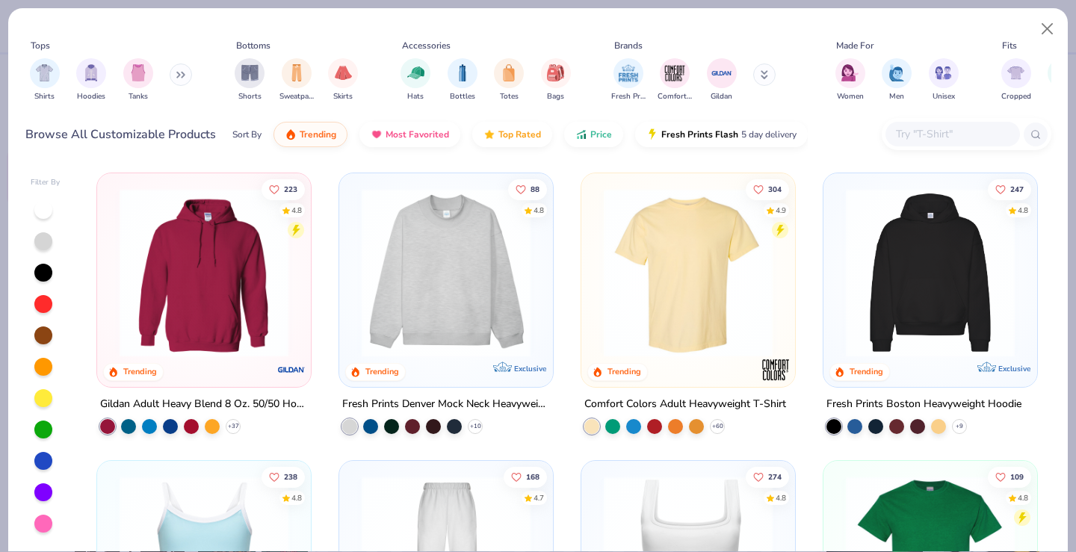
scroll to position [25, 0]
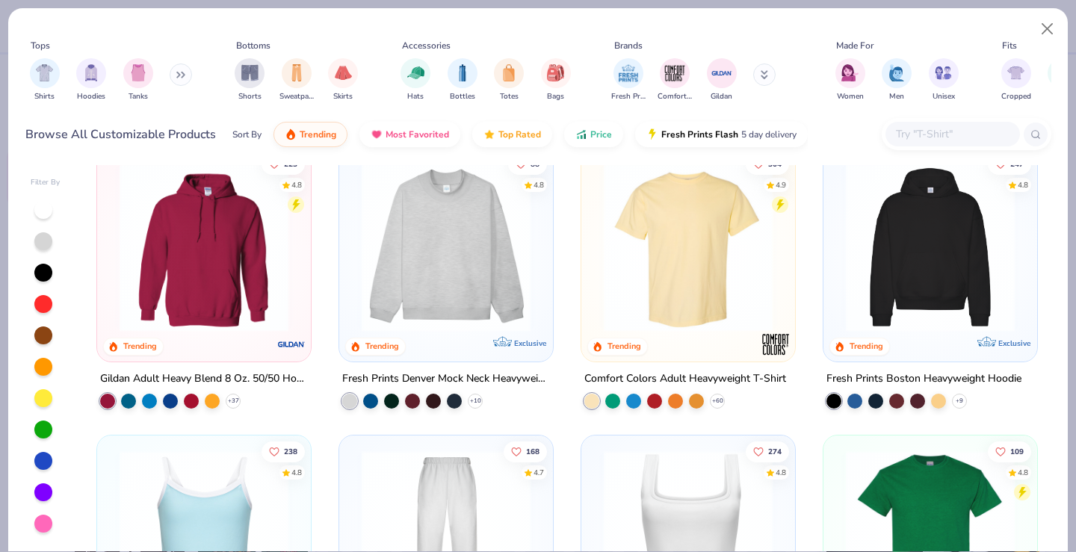
click at [225, 468] on img at bounding box center [204, 534] width 184 height 169
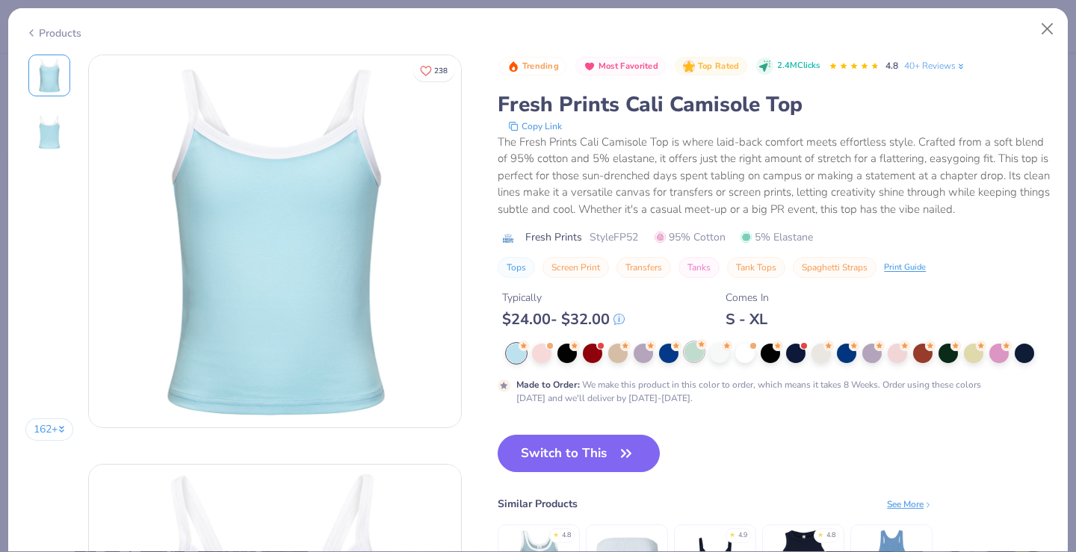
scroll to position [44, 0]
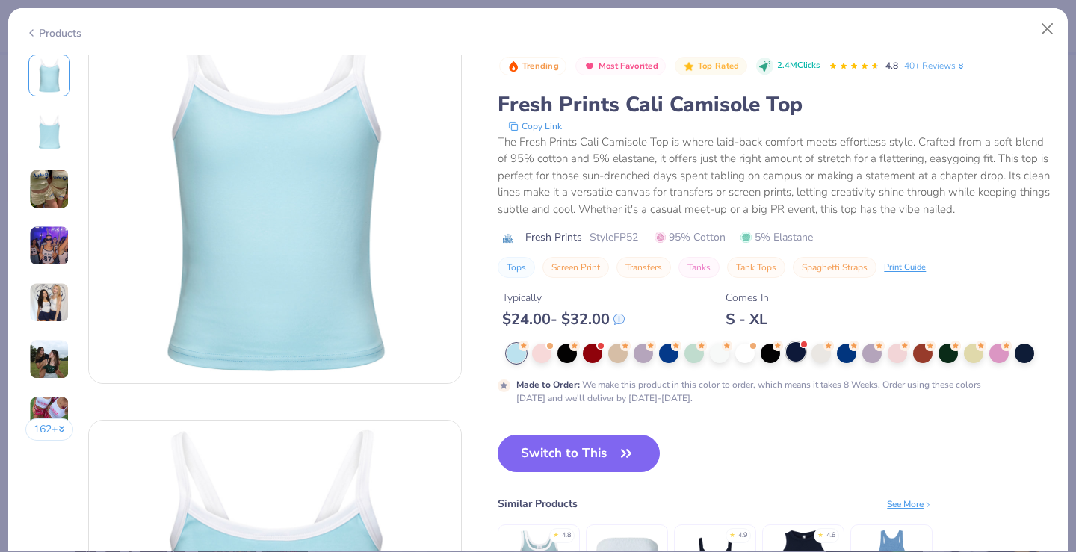
click at [796, 351] on div at bounding box center [795, 351] width 19 height 19
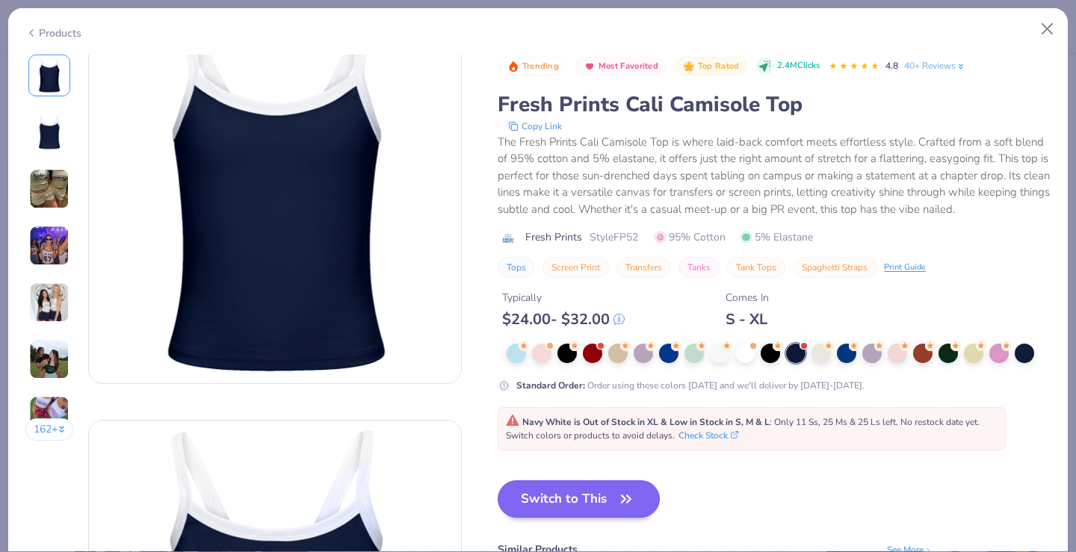
click at [592, 502] on button "Switch to This" at bounding box center [578, 498] width 162 height 37
type input "50"
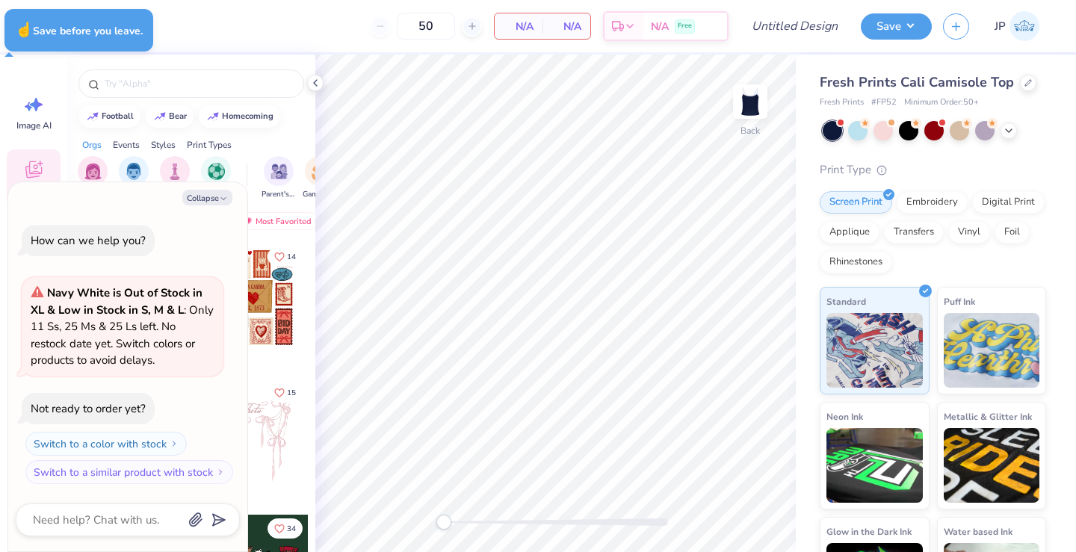
type textarea "x"
